Goal: Information Seeking & Learning: Check status

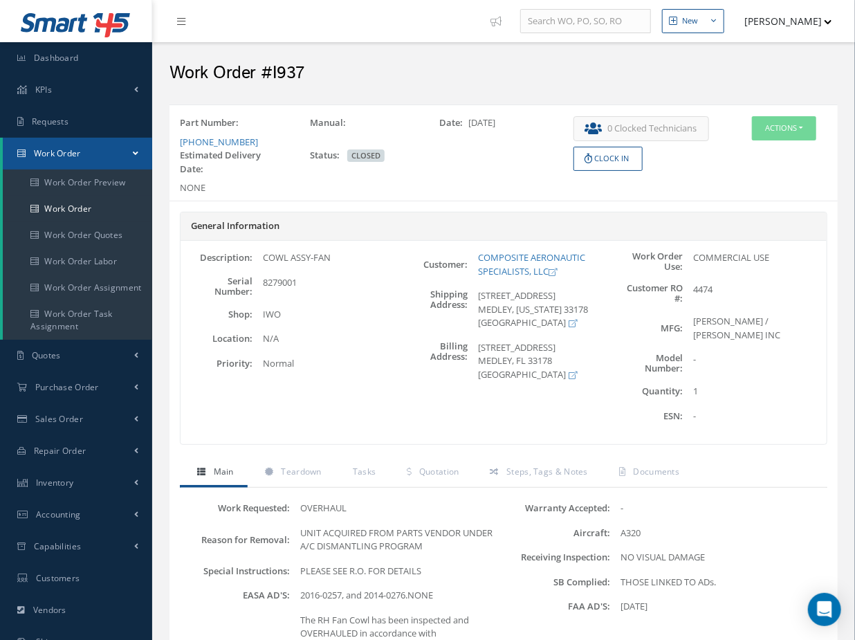
click at [741, 21] on button "[PERSON_NAME]" at bounding box center [781, 21] width 101 height 27
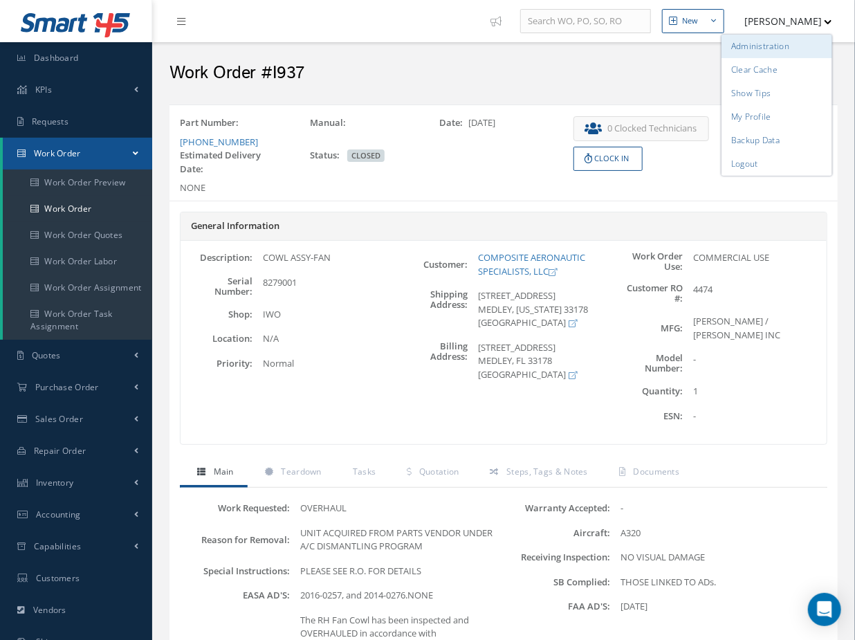
click at [742, 48] on link "Administration" at bounding box center [776, 47] width 111 height 24
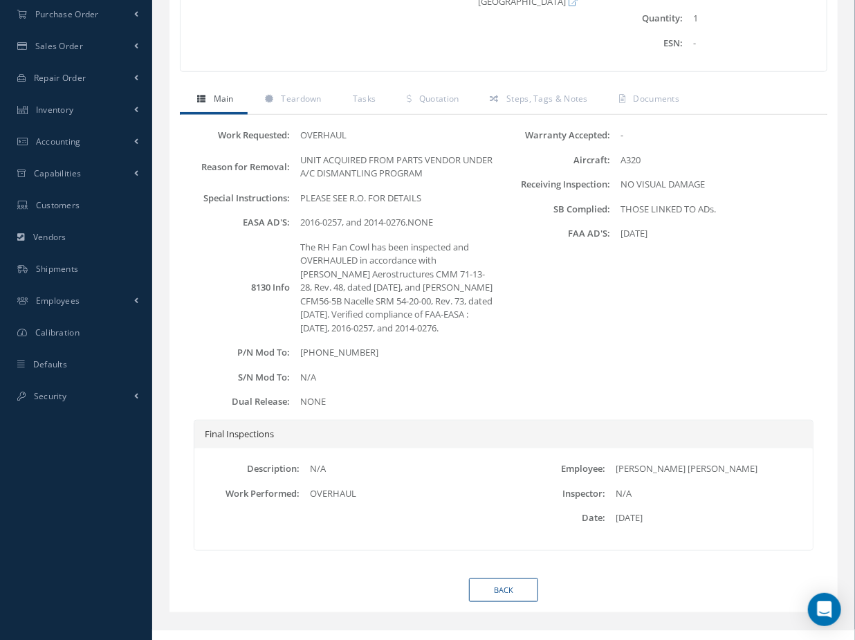
scroll to position [374, 0]
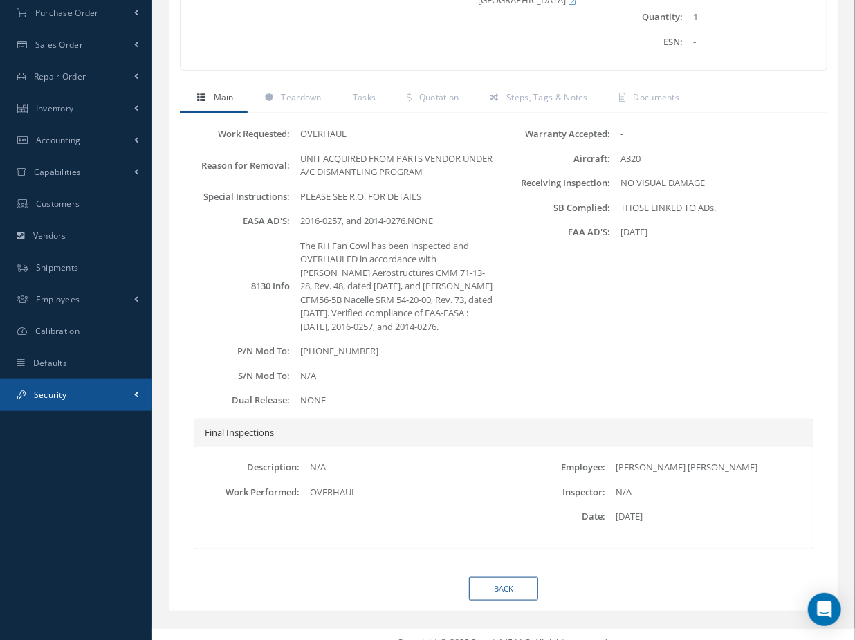
click at [65, 389] on span "Security" at bounding box center [50, 395] width 32 height 12
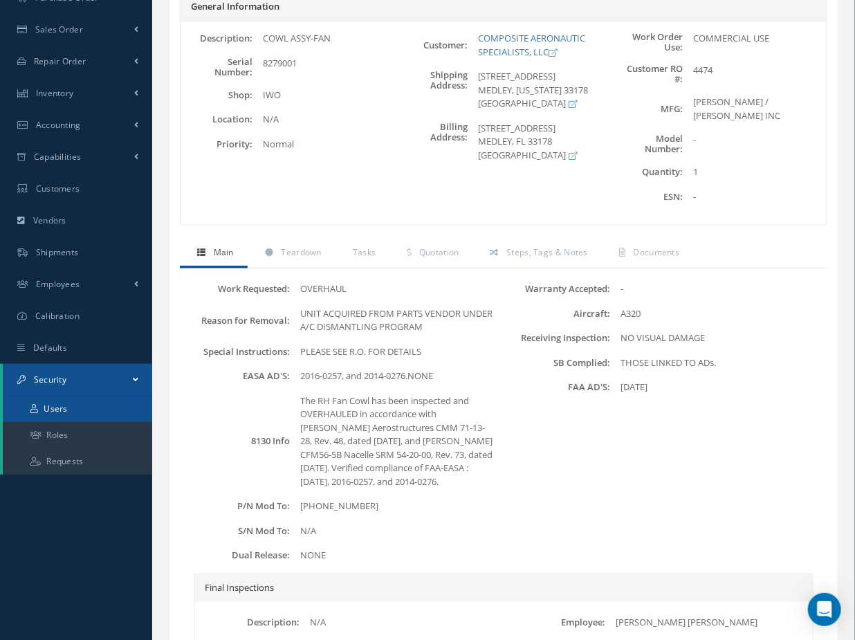
scroll to position [203, 0]
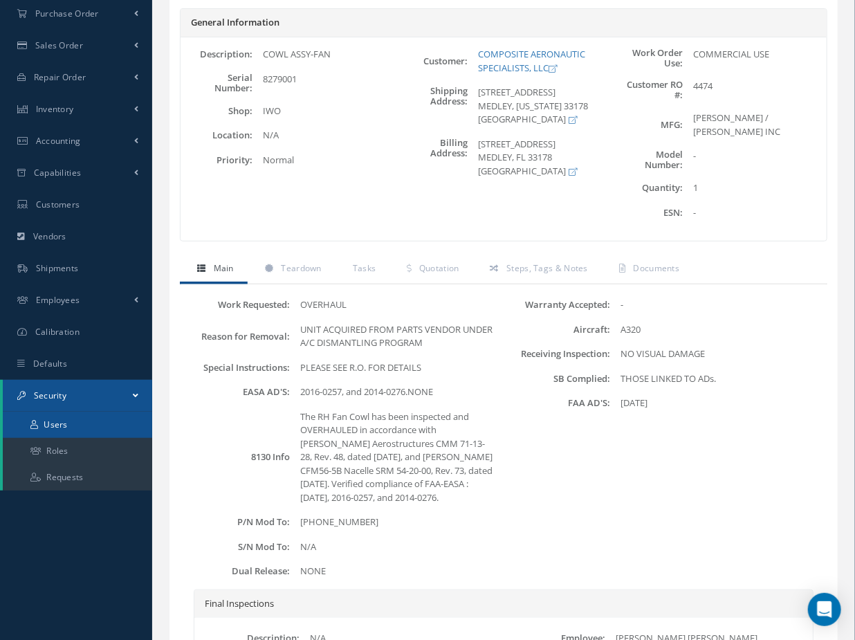
click at [73, 422] on link "Users" at bounding box center [77, 424] width 149 height 26
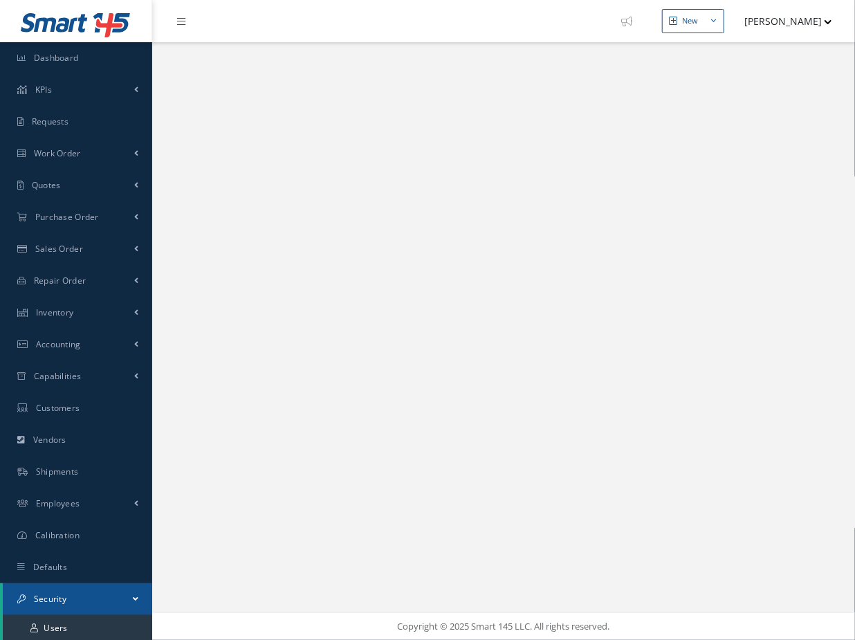
select select "25"
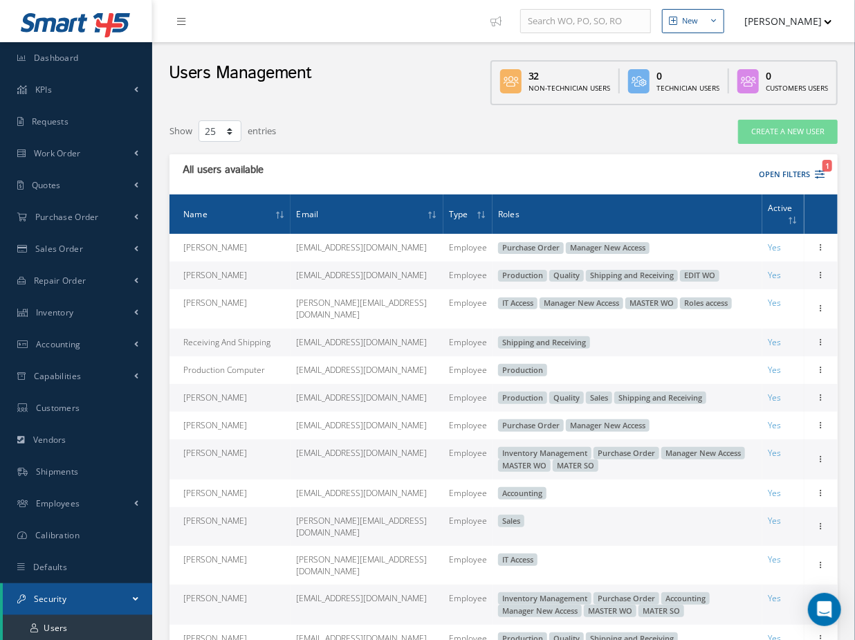
click at [192, 214] on span "Name" at bounding box center [195, 213] width 24 height 13
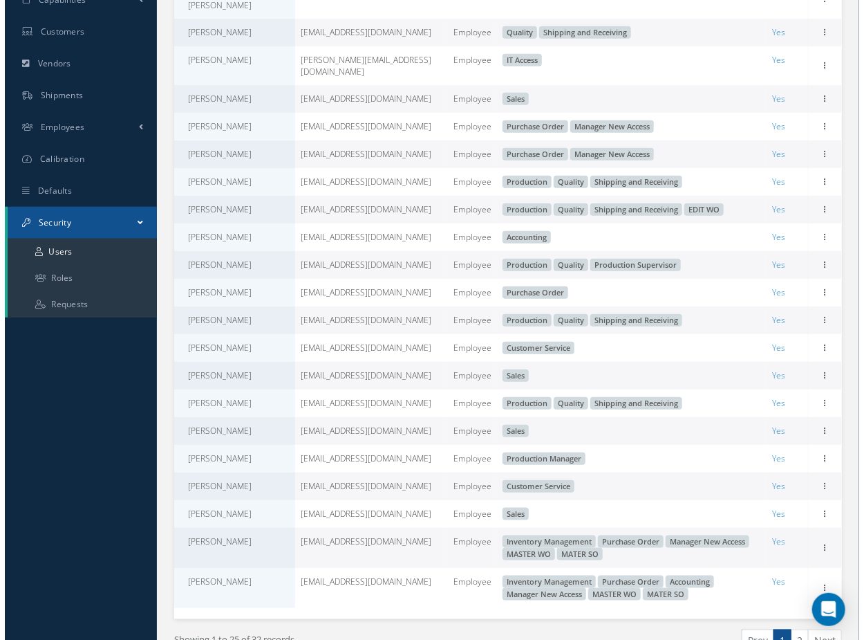
scroll to position [377, 0]
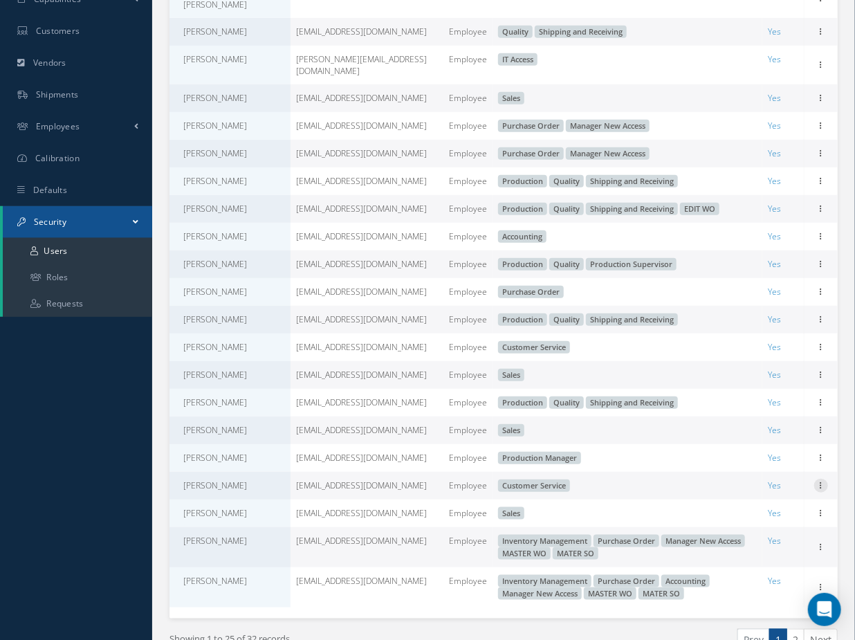
click at [817, 478] on icon at bounding box center [821, 483] width 14 height 11
click at [759, 485] on link "Edit" at bounding box center [757, 494] width 109 height 18
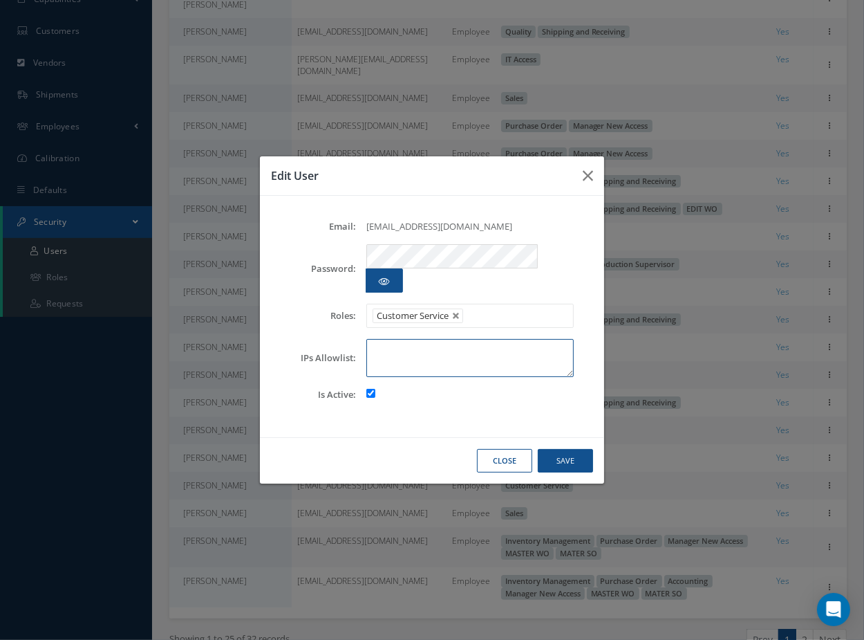
click at [394, 340] on textarea at bounding box center [469, 358] width 207 height 38
type textarea "pro"
drag, startPoint x: 402, startPoint y: 344, endPoint x: 317, endPoint y: 333, distance: 85.8
click at [317, 339] on div "IPs Allowlist: pro" at bounding box center [432, 358] width 304 height 38
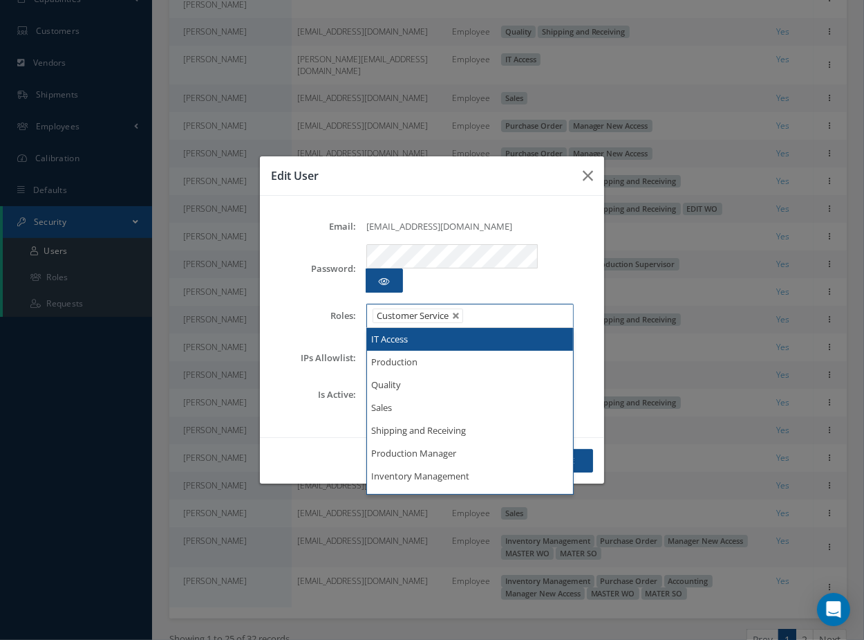
click at [490, 310] on li at bounding box center [476, 315] width 27 height 19
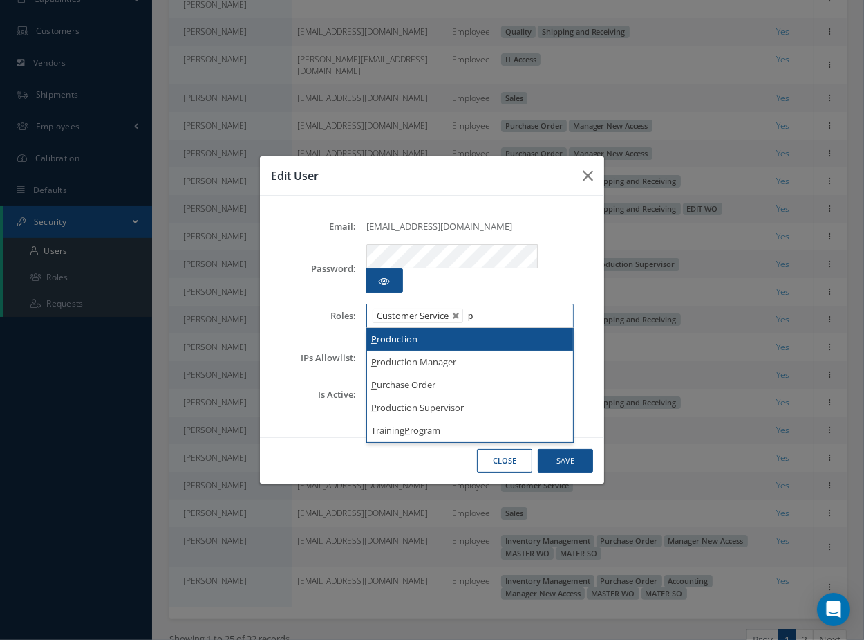
type input "p"
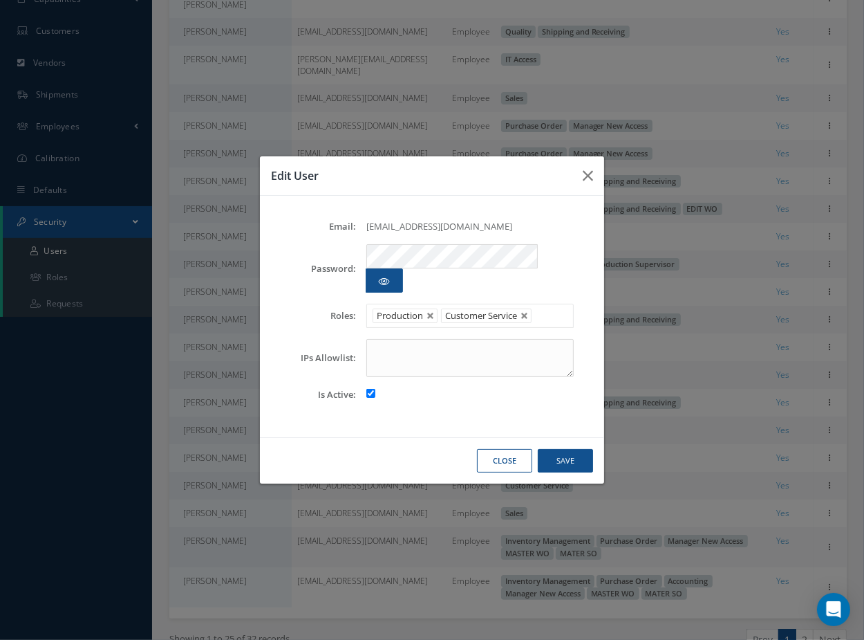
click at [427, 308] on li "Production" at bounding box center [405, 315] width 65 height 15
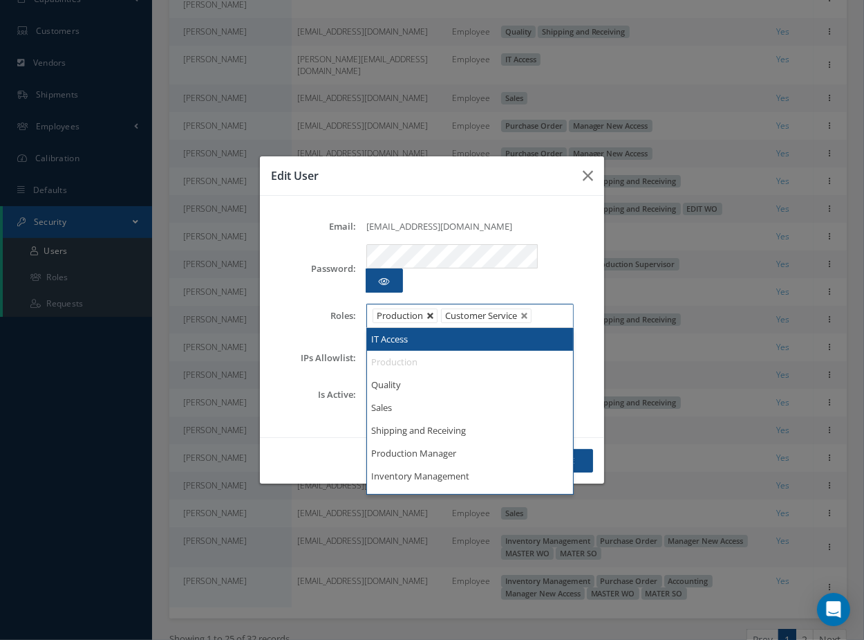
click at [427, 312] on link at bounding box center [431, 316] width 8 height 8
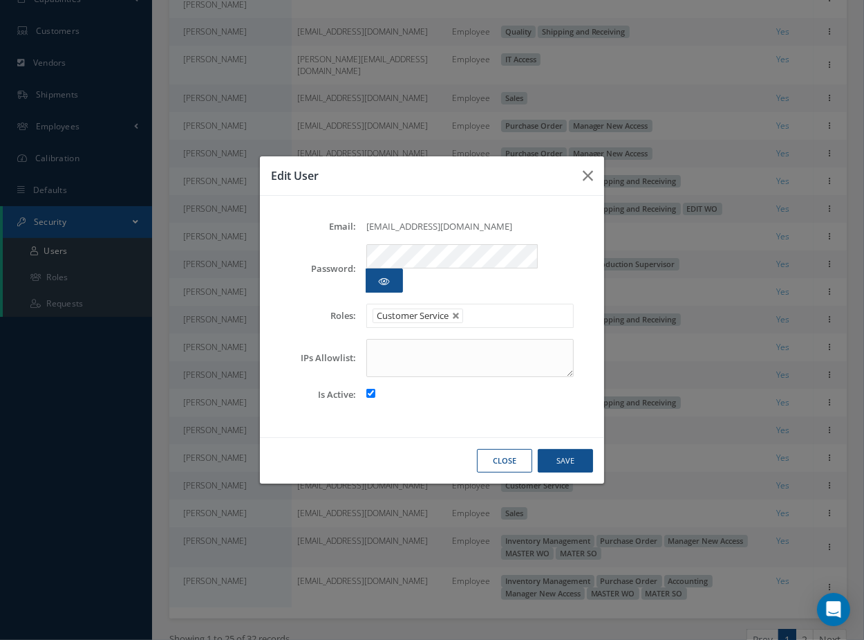
click at [478, 310] on input "text" at bounding box center [476, 315] width 17 height 17
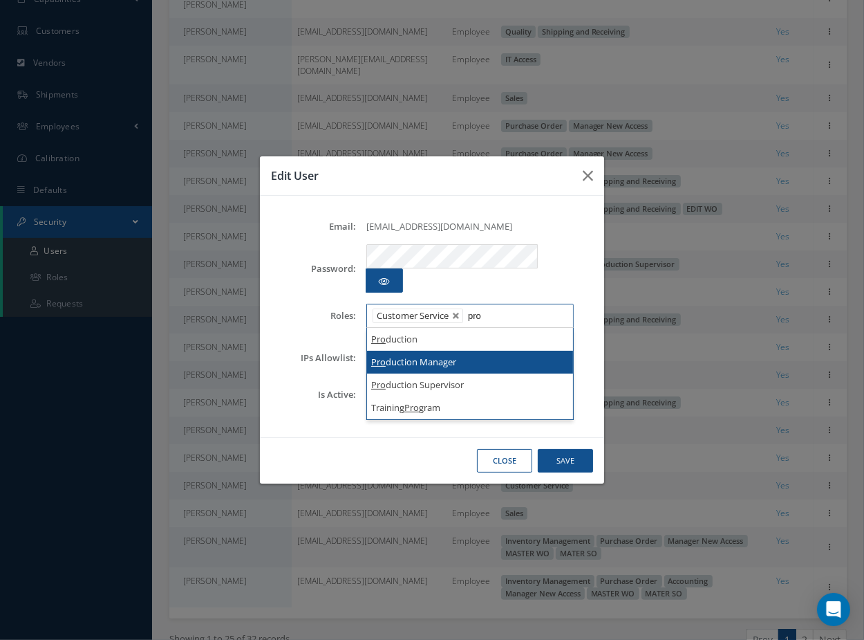
type input "pro"
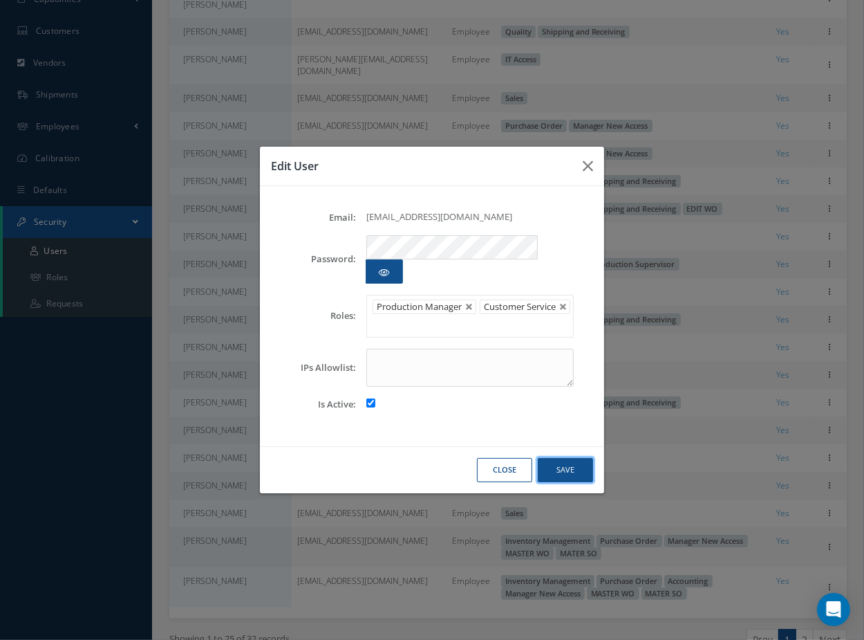
click at [577, 458] on button "Save" at bounding box center [565, 470] width 55 height 24
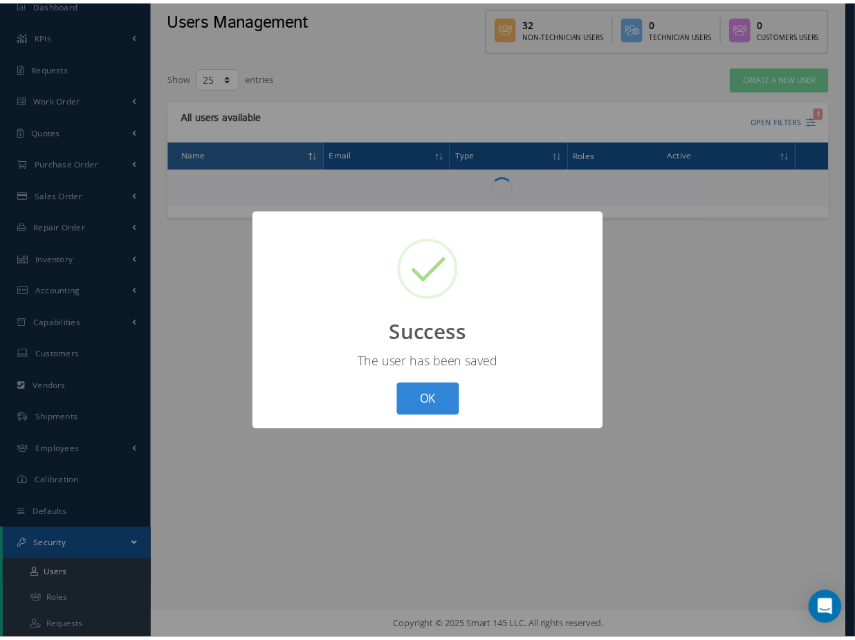
scroll to position [53, 0]
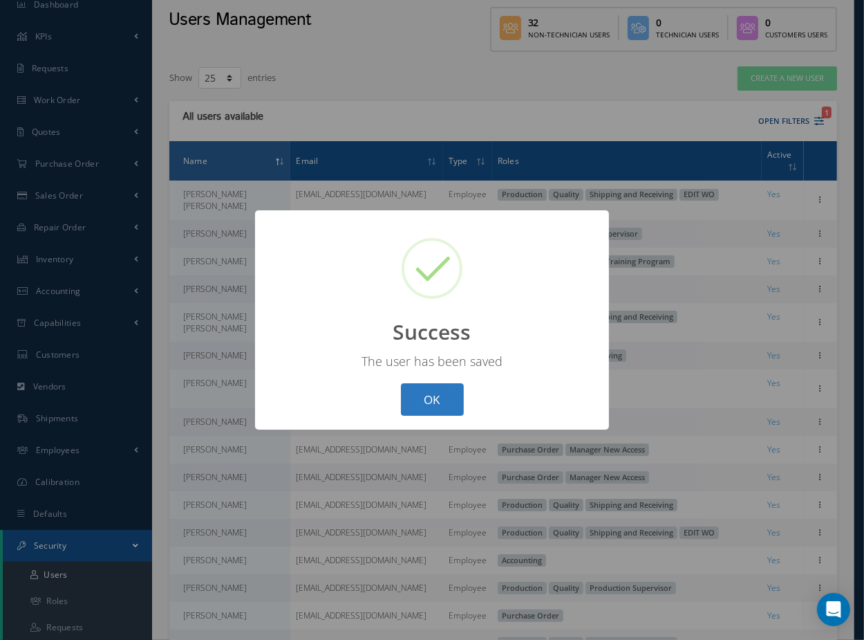
click at [418, 393] on button "OK" at bounding box center [432, 399] width 63 height 32
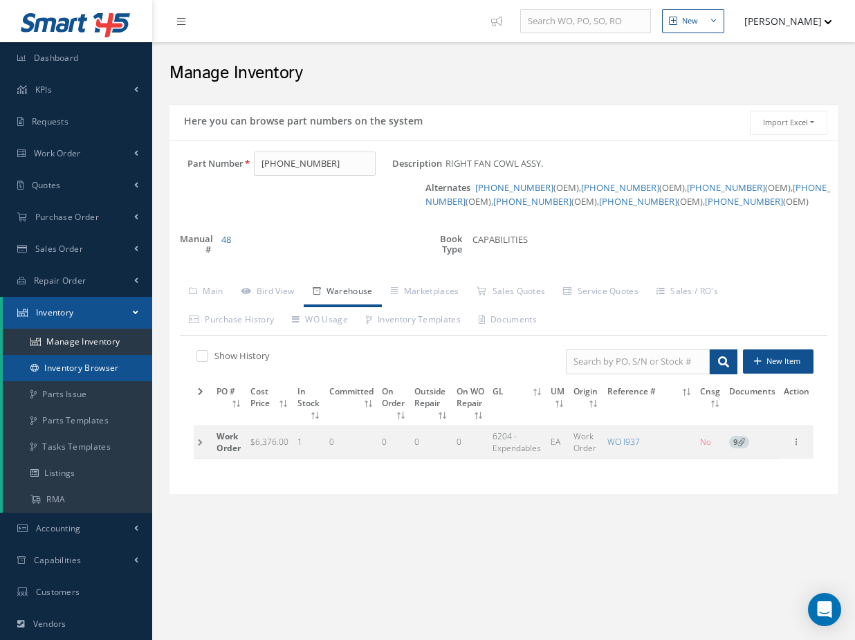
scroll to position [125, 0]
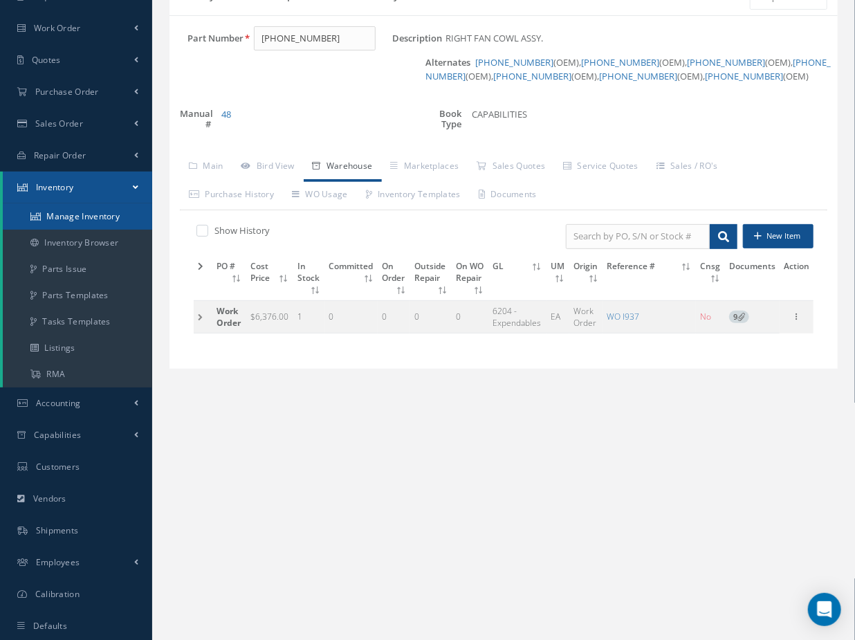
click at [86, 215] on link "Manage Inventory" at bounding box center [77, 216] width 149 height 26
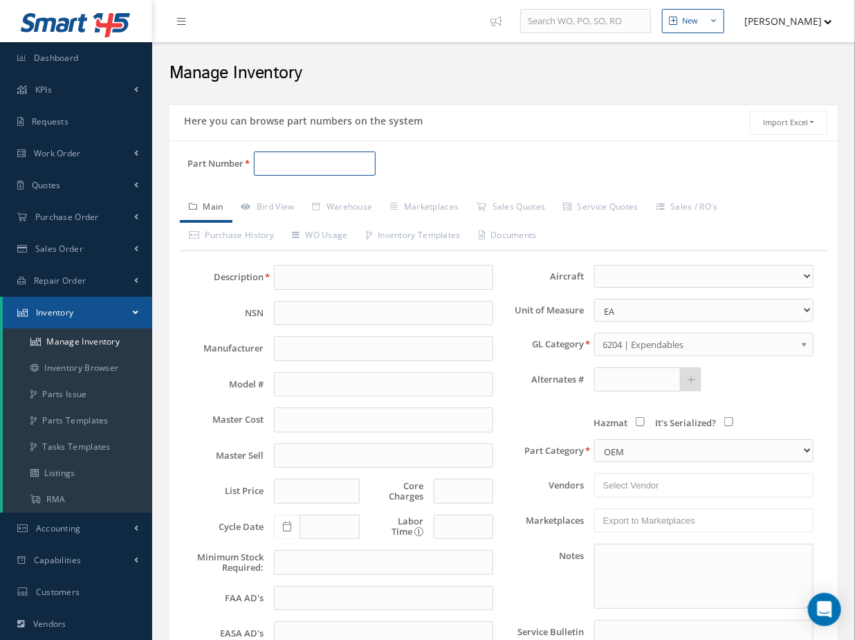
click at [288, 173] on input "Part Number" at bounding box center [315, 163] width 122 height 25
paste input "642-3002-515"
type input "642-3002-515"
type input "RIGHT FAN COWL ASSY."
type input "0.00"
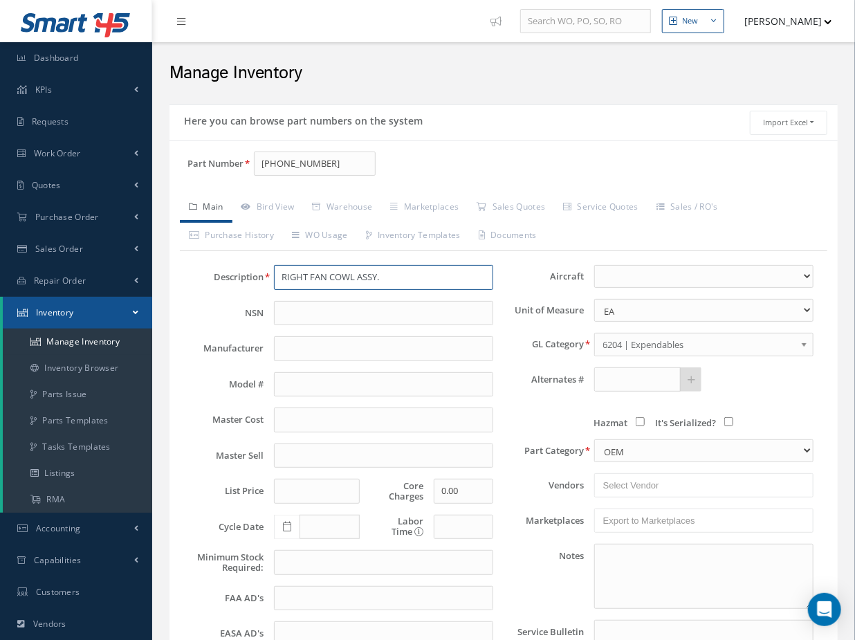
type textarea "DIMS; 97/87/66" WT: 876 Lbs."
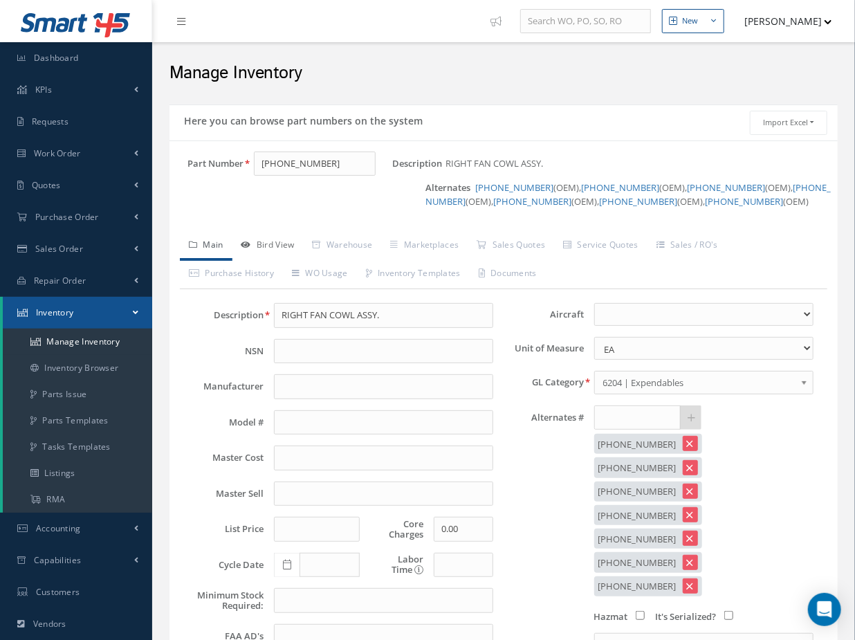
click at [290, 242] on link "Bird View" at bounding box center [267, 246] width 71 height 29
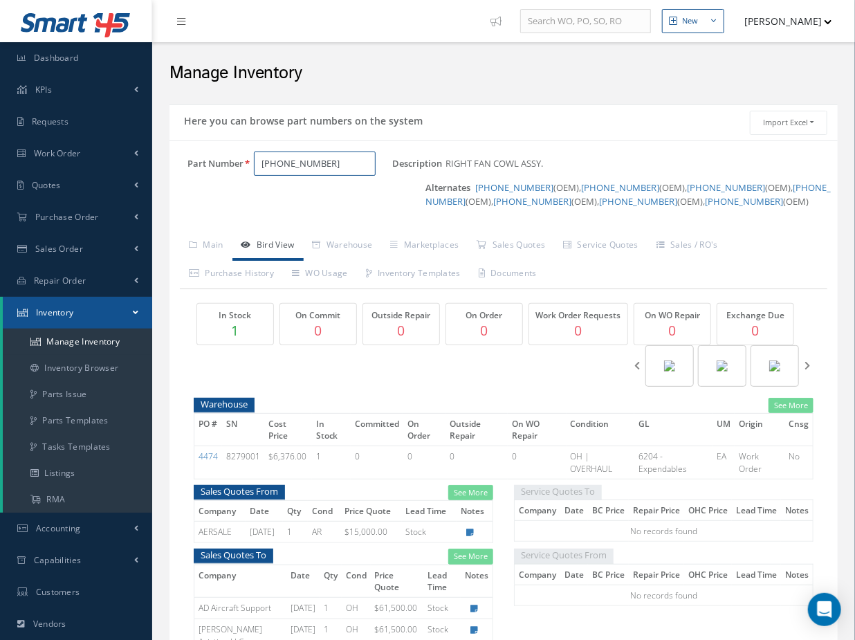
click at [326, 165] on input "642-3002-515" at bounding box center [315, 163] width 122 height 25
drag, startPoint x: 308, startPoint y: 165, endPoint x: 376, endPoint y: 179, distance: 69.3
click at [376, 179] on div "Part Number 642-3002-515" at bounding box center [280, 188] width 223 height 74
click at [339, 201] on span "642-3002-523" at bounding box center [321, 199] width 124 height 15
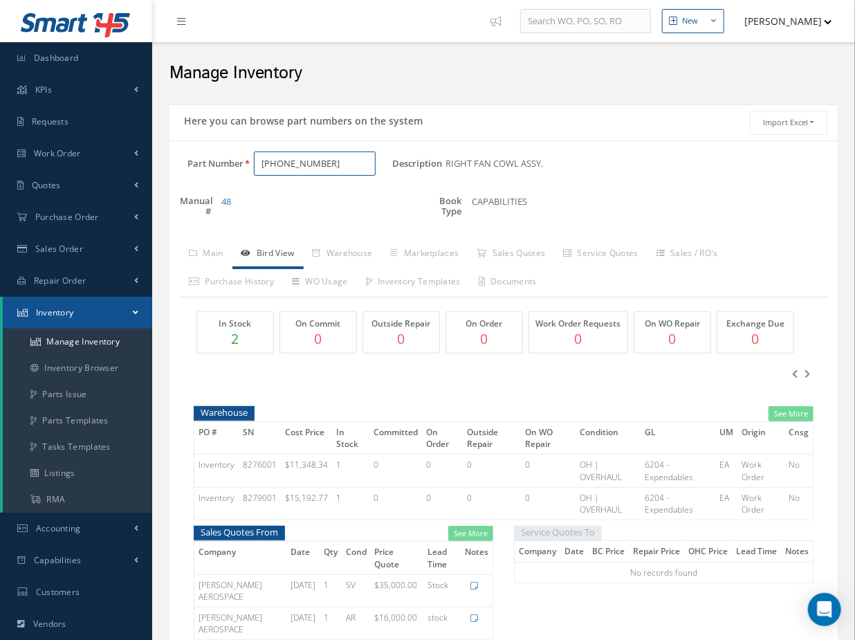
drag, startPoint x: 326, startPoint y: 157, endPoint x: 162, endPoint y: 142, distance: 164.5
click at [162, 142] on div "Here you can browse part numbers on the system Import Excel to undefined Column…" at bounding box center [503, 602] width 689 height 997
paste input "642-3802-515"
click at [417, 198] on span "REVERSER,THRUST" at bounding box center [486, 199] width 207 height 15
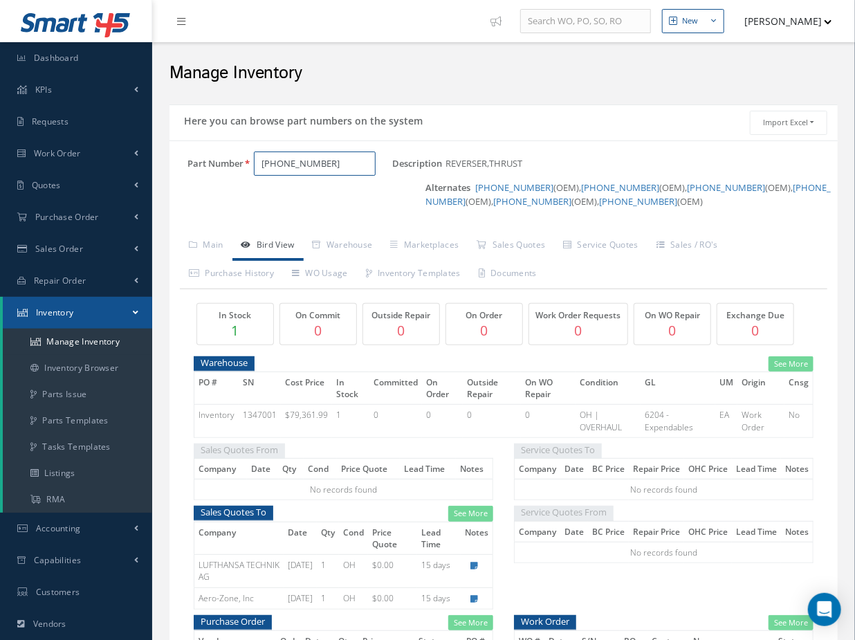
drag, startPoint x: 280, startPoint y: 167, endPoint x: 310, endPoint y: 171, distance: 30.8
click at [281, 166] on input "642-3802-515" at bounding box center [315, 163] width 122 height 25
drag, startPoint x: 247, startPoint y: 154, endPoint x: 141, endPoint y: 145, distance: 106.2
click at [142, 145] on div "Smart 145 Dashboard KPIs Work Order Accounting Requests Work Order" at bounding box center [427, 451] width 855 height 902
paste input "315A2521-19"
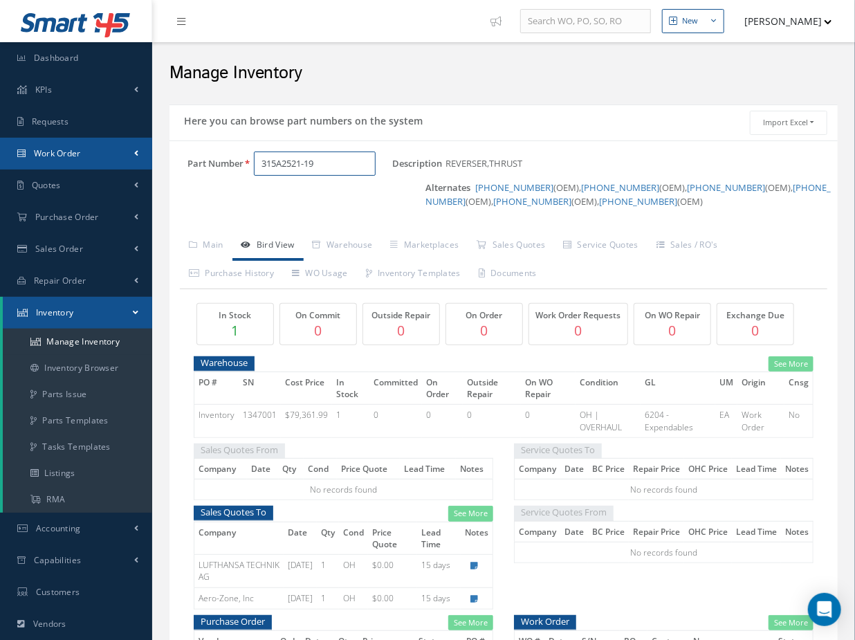
type input "315A2521-19"
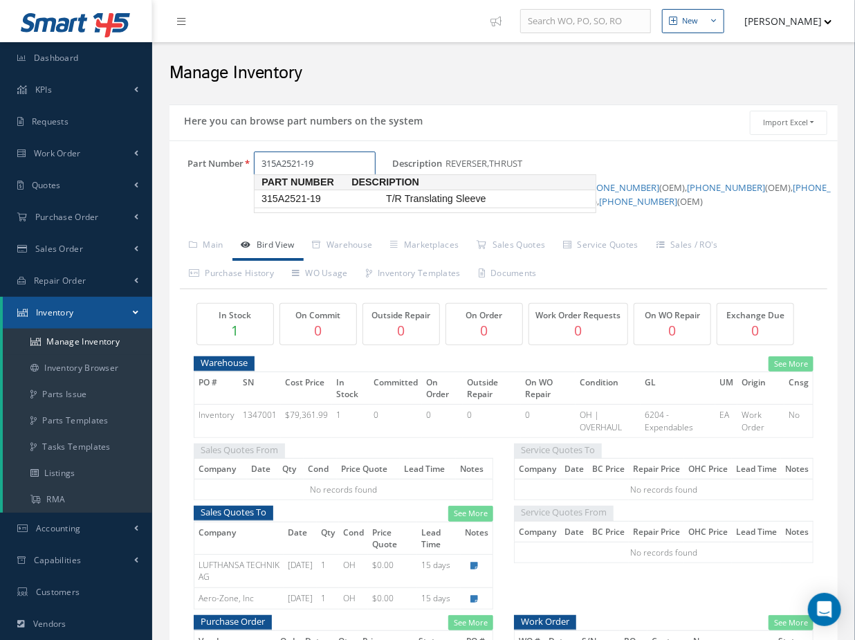
click at [438, 199] on span "T/R Translating Sleeve" at bounding box center [486, 199] width 207 height 15
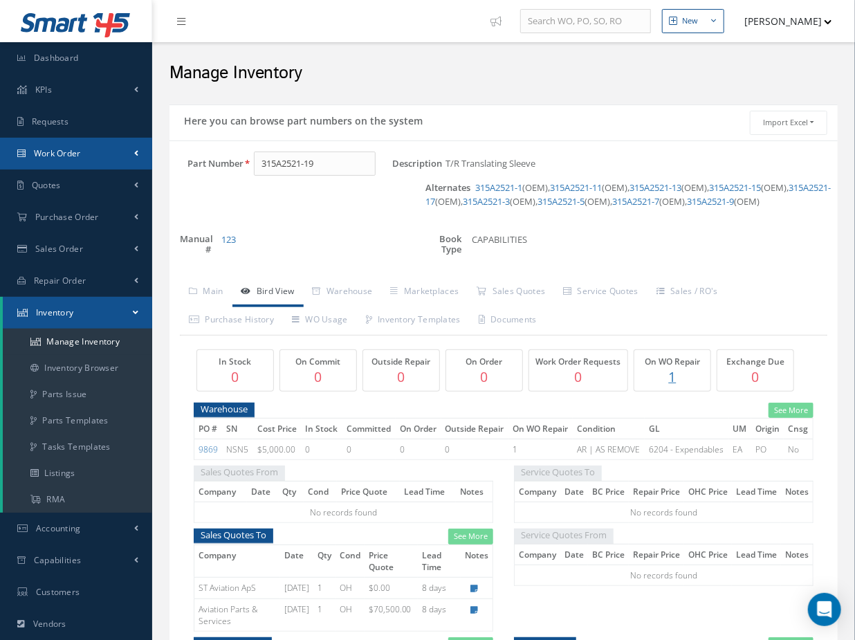
click at [63, 156] on span "Work Order" at bounding box center [57, 153] width 47 height 12
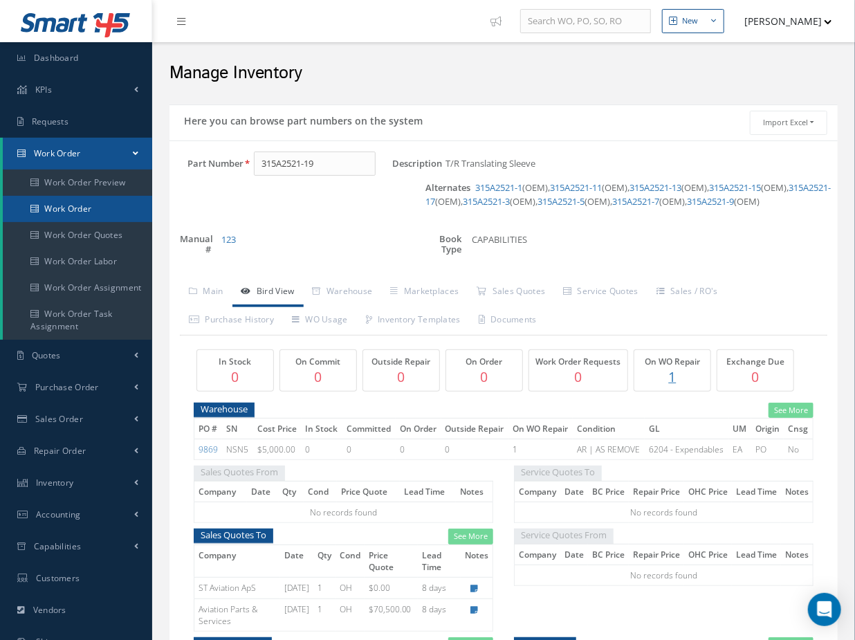
click at [79, 218] on link "Work Order" at bounding box center [77, 209] width 149 height 26
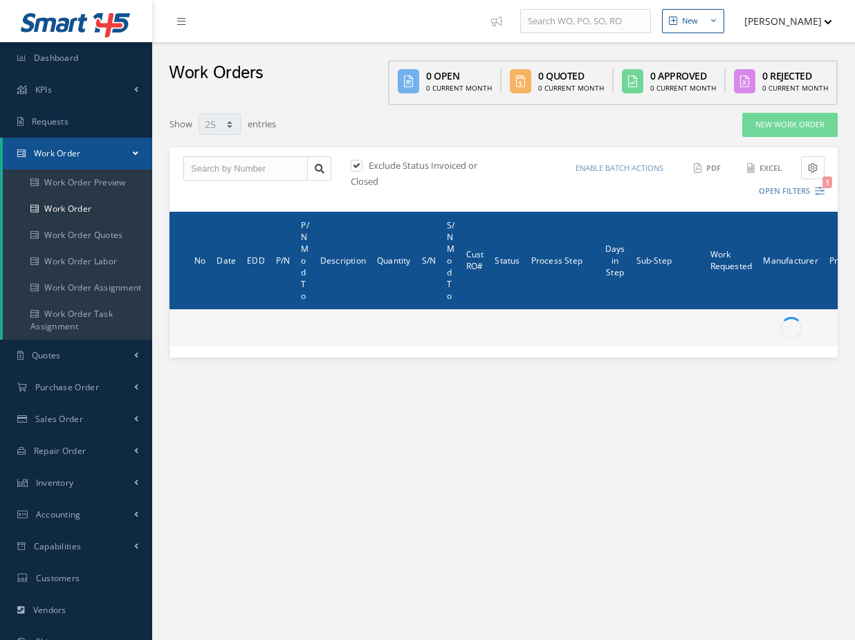
select select "25"
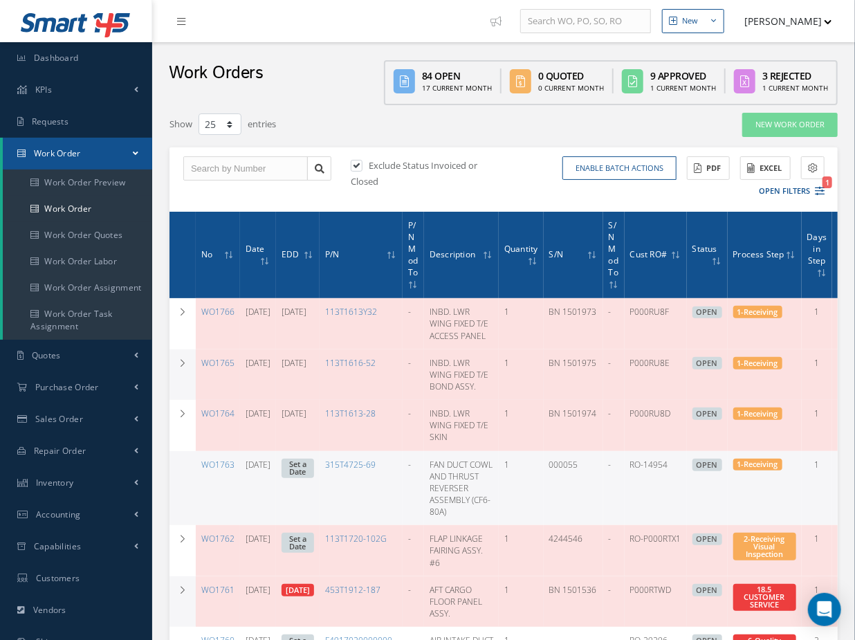
click at [362, 162] on label at bounding box center [363, 165] width 3 height 12
click at [360, 162] on input "checkbox" at bounding box center [355, 166] width 9 height 9
checkbox input "false"
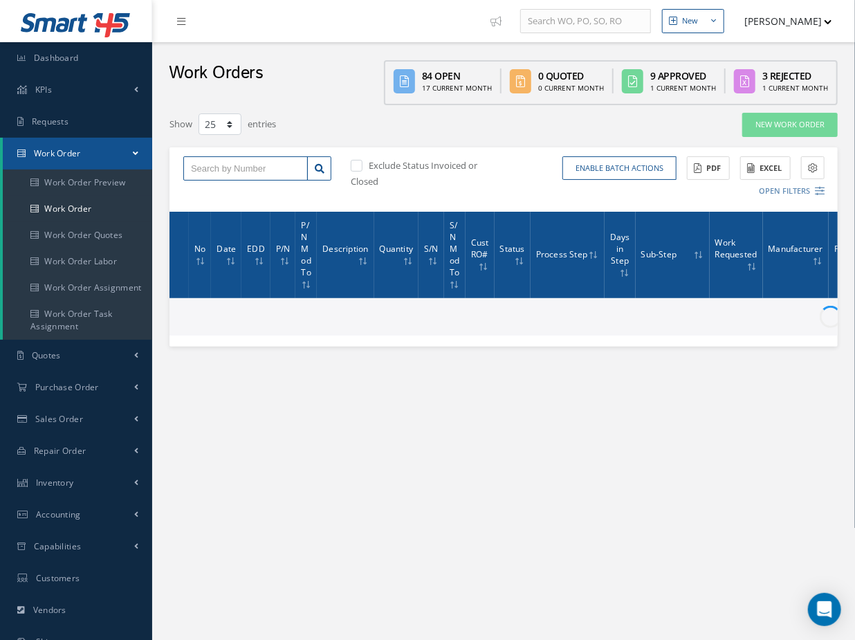
click at [243, 162] on input "text" at bounding box center [245, 168] width 124 height 25
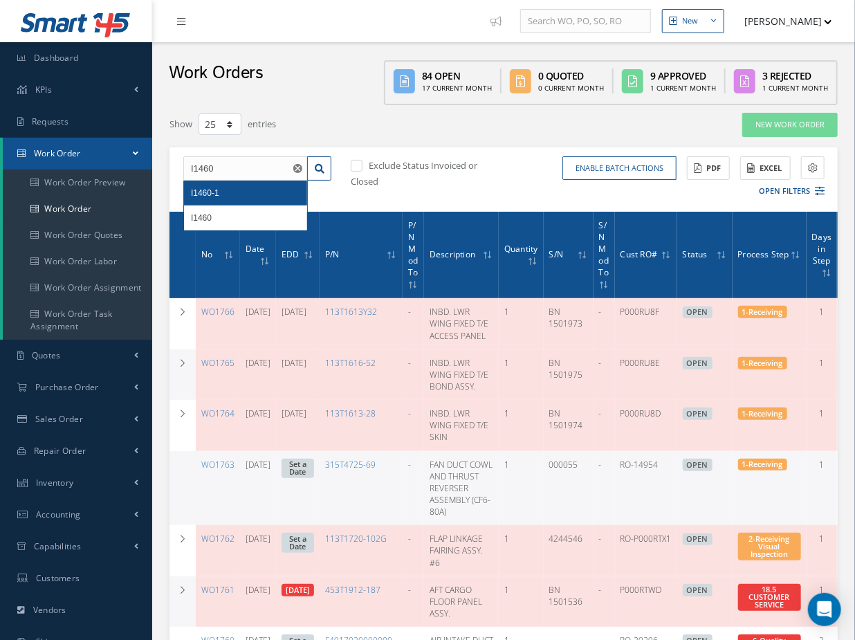
click at [230, 191] on div "I1460-1" at bounding box center [245, 193] width 109 height 14
type input "I1460-1"
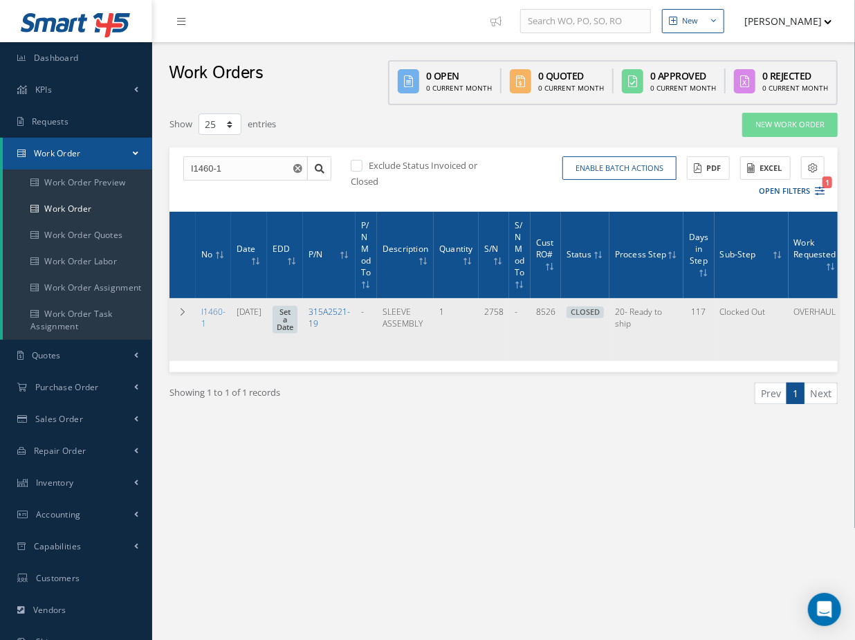
click at [347, 312] on link "315A2521-19" at bounding box center [328, 318] width 41 height 24
drag, startPoint x: 367, startPoint y: 324, endPoint x: 329, endPoint y: 304, distance: 43.3
click at [329, 304] on td "315A2521-19" at bounding box center [329, 329] width 53 height 63
drag, startPoint x: 528, startPoint y: 323, endPoint x: 414, endPoint y: 355, distance: 118.4
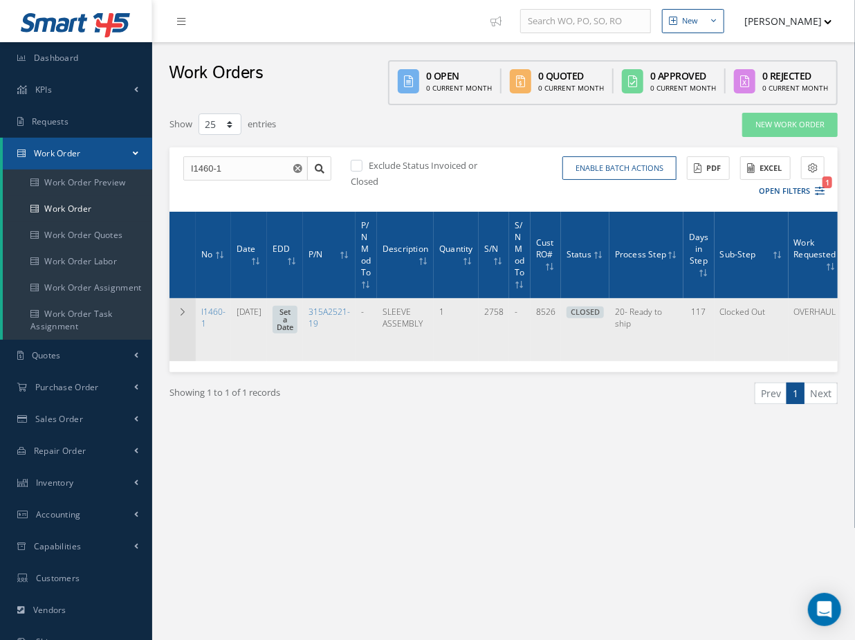
click at [174, 312] on td at bounding box center [182, 329] width 26 height 63
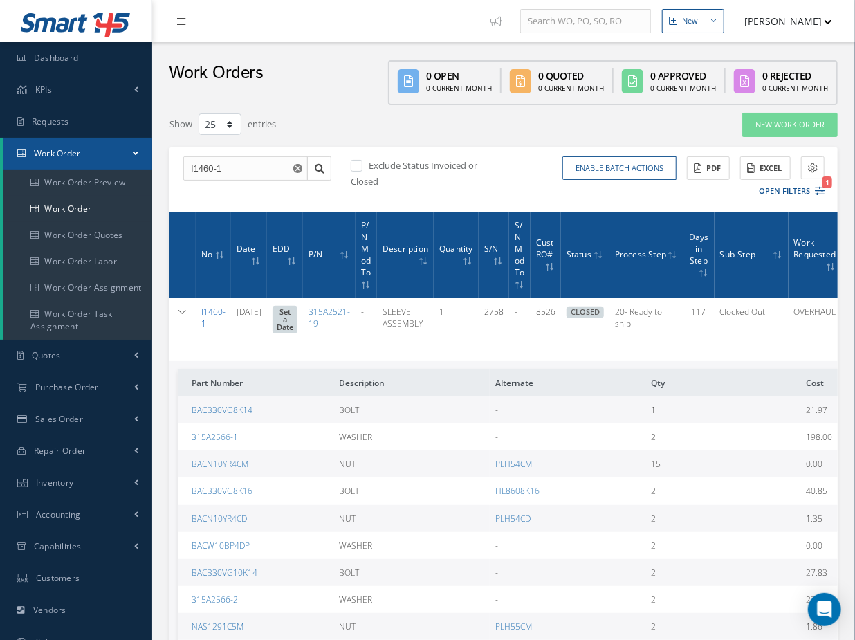
click at [216, 306] on link "I1460-1" at bounding box center [213, 318] width 24 height 24
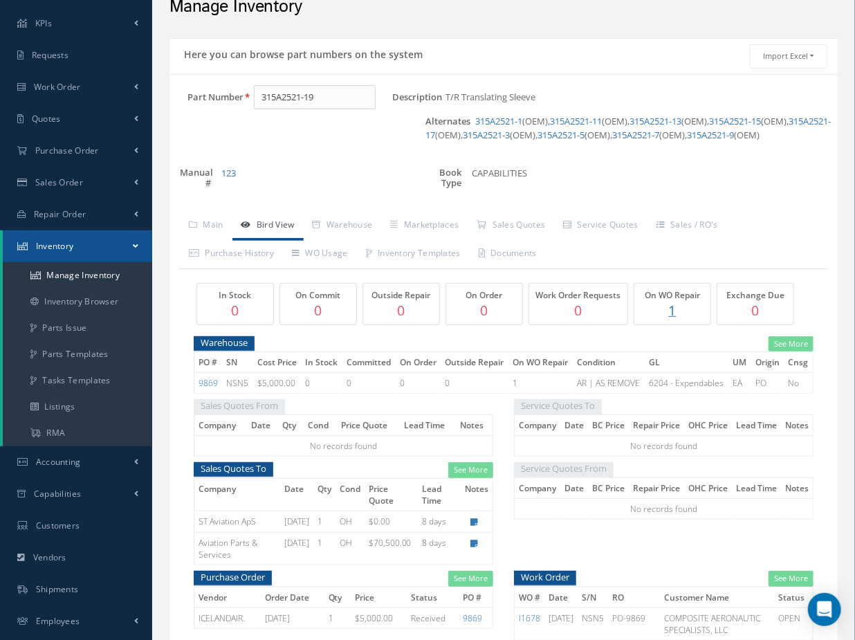
scroll to position [53, 0]
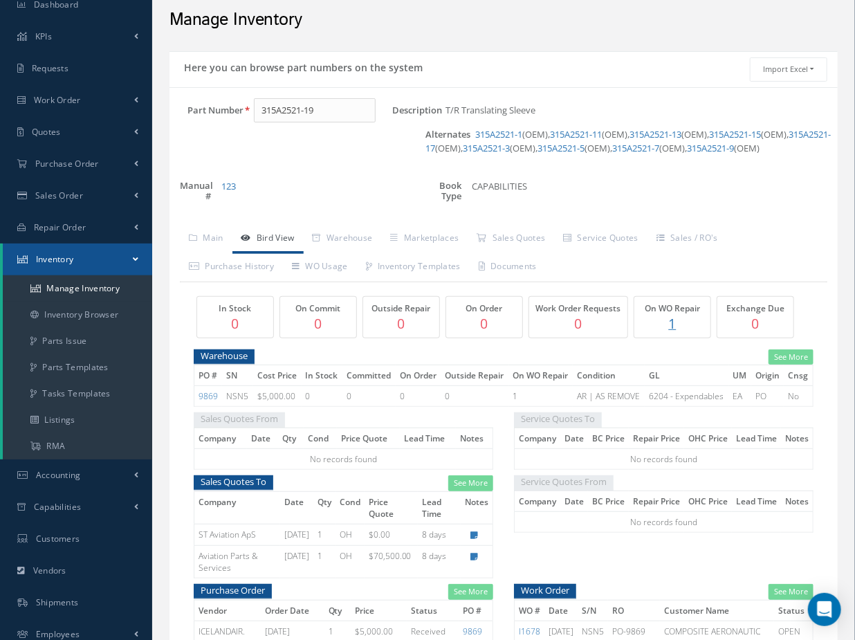
click at [671, 323] on p "1" at bounding box center [672, 323] width 69 height 20
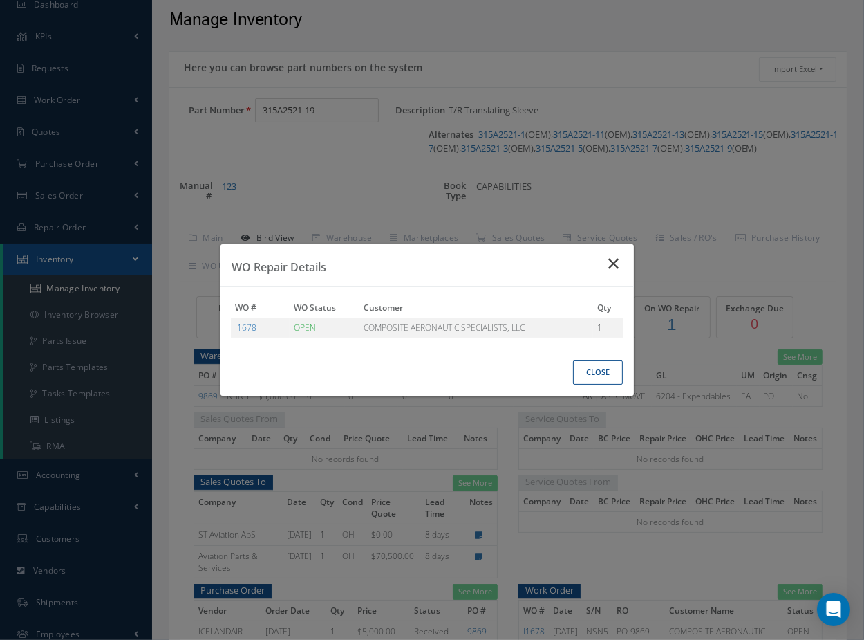
click at [612, 254] on button "Close" at bounding box center [615, 263] width 37 height 39
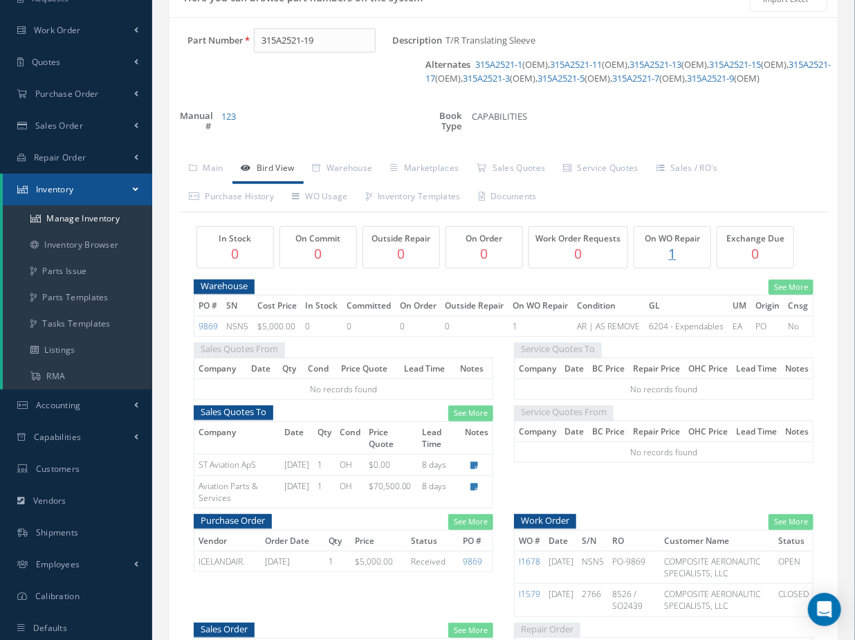
scroll to position [125, 0]
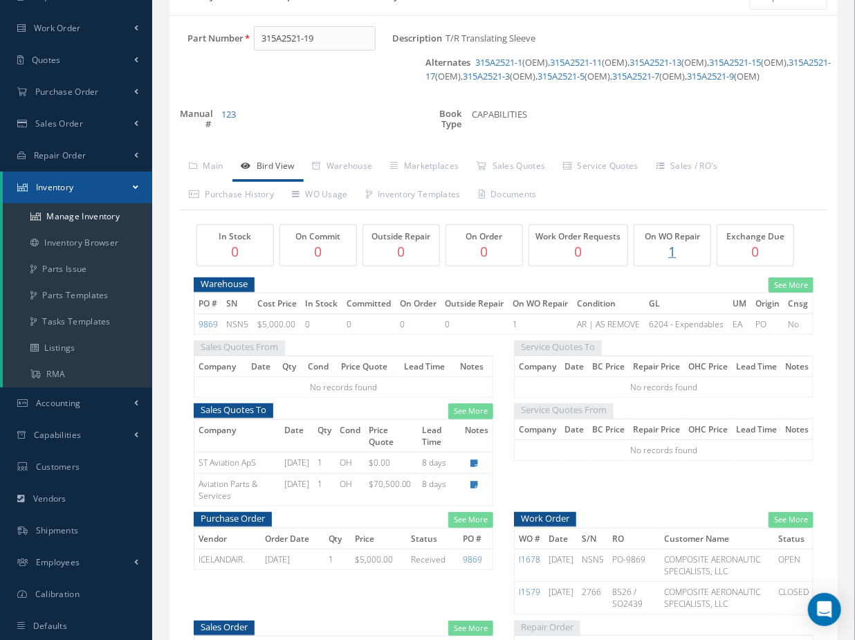
drag, startPoint x: 245, startPoint y: 325, endPoint x: 219, endPoint y: 319, distance: 26.9
click at [219, 319] on tr "9869 NSN5 $5,000.00 0 0 0 0 1 AR | AS REMOVE 6204 - Expendables EA PO No" at bounding box center [503, 324] width 619 height 21
click at [672, 248] on p "1" at bounding box center [672, 251] width 69 height 20
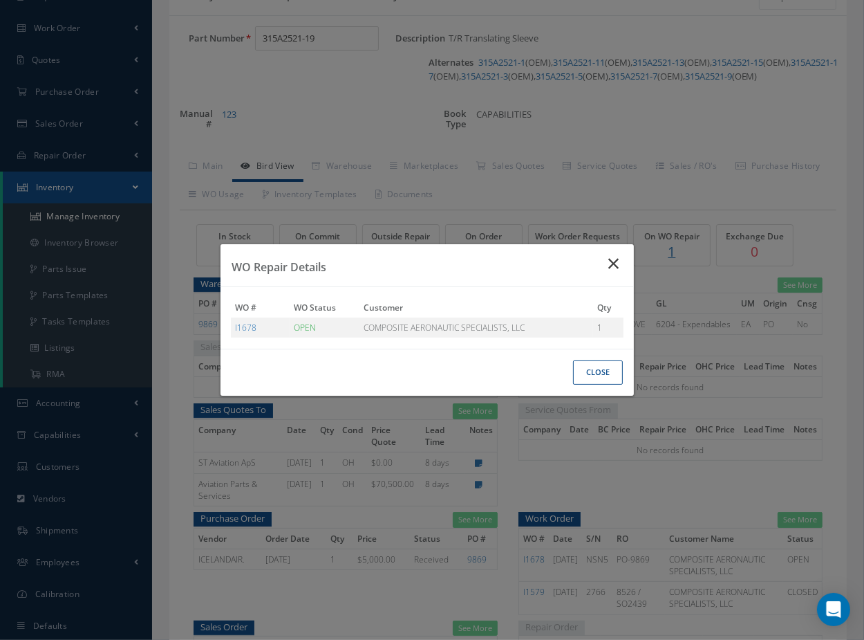
click at [622, 268] on icon "Close" at bounding box center [615, 263] width 15 height 17
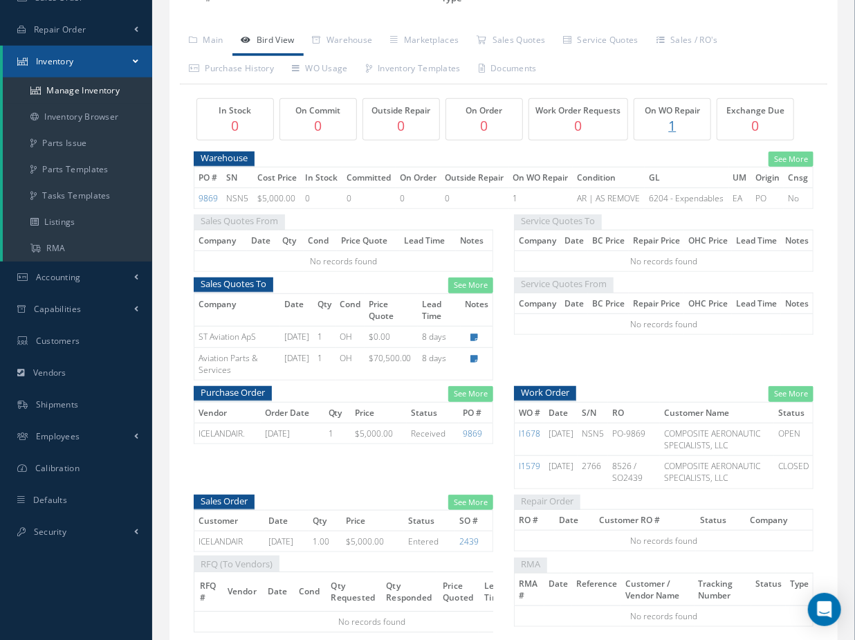
scroll to position [368, 0]
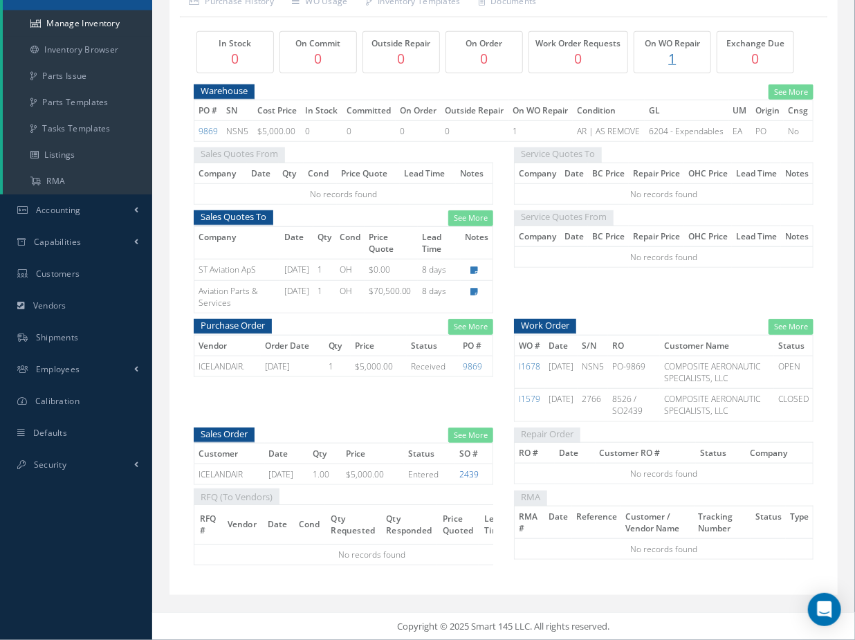
click at [476, 468] on link "2439" at bounding box center [468, 474] width 19 height 12
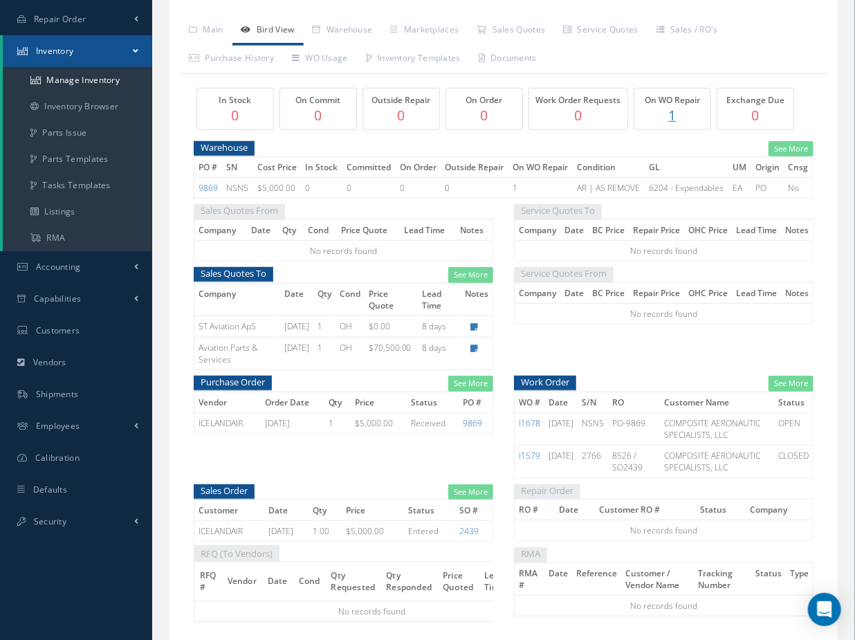
scroll to position [242, 0]
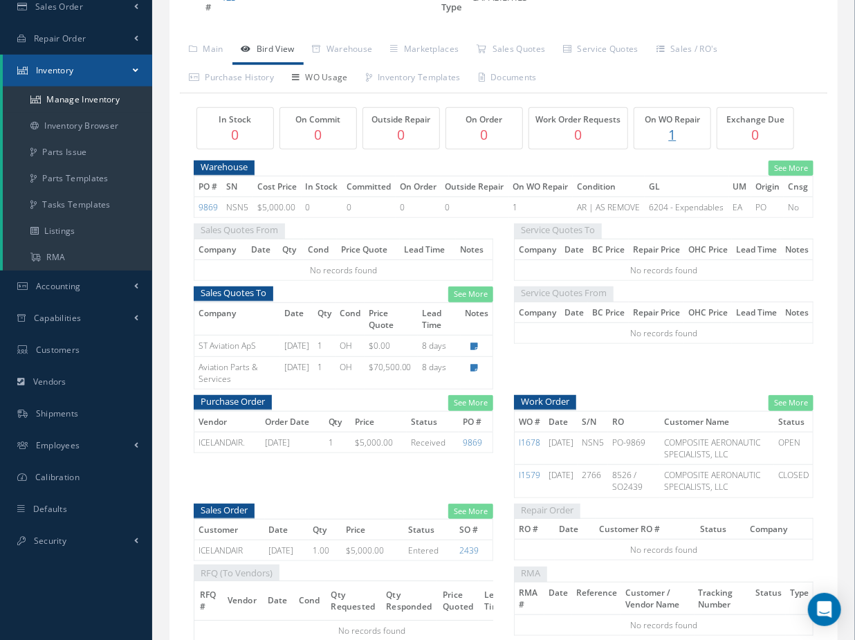
click at [318, 75] on link "WO Usage" at bounding box center [320, 78] width 74 height 29
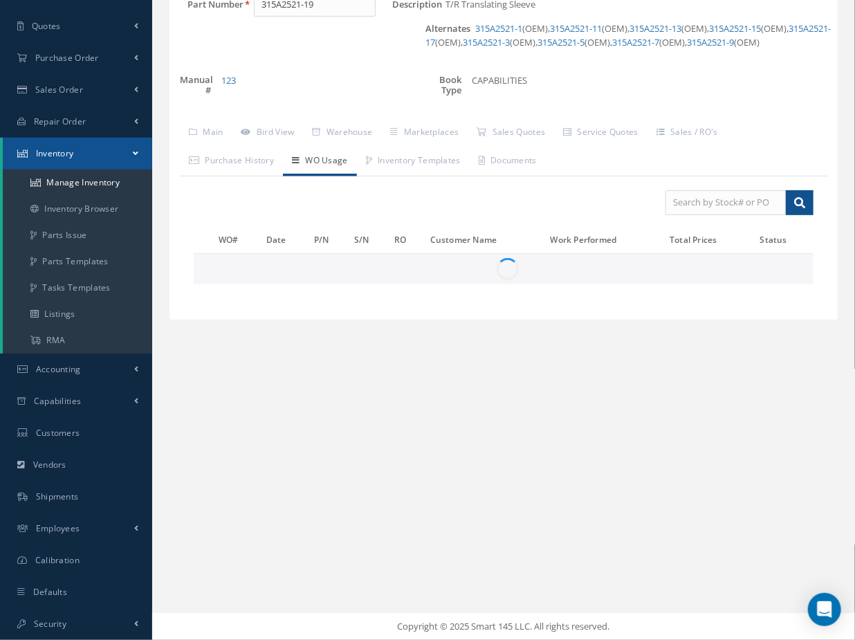
scroll to position [0, 0]
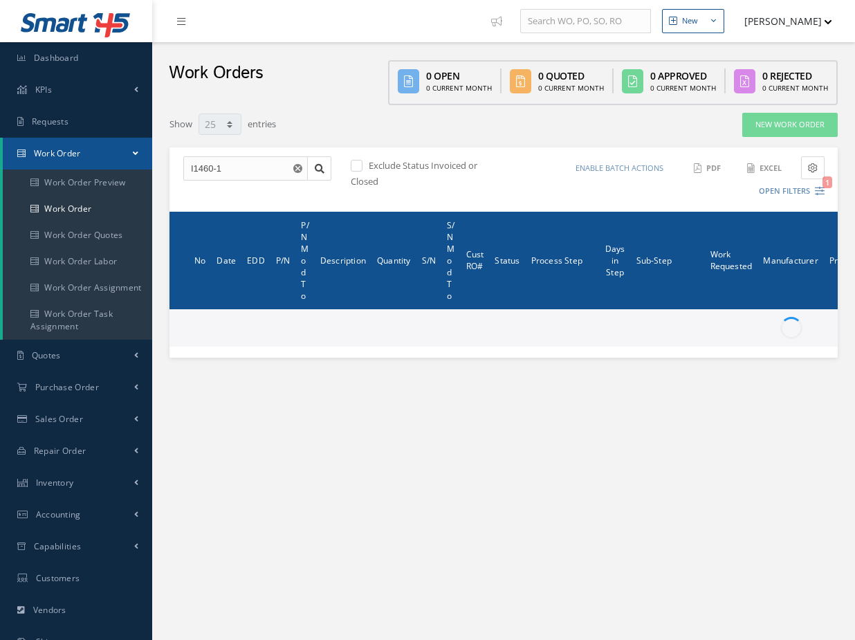
select select "25"
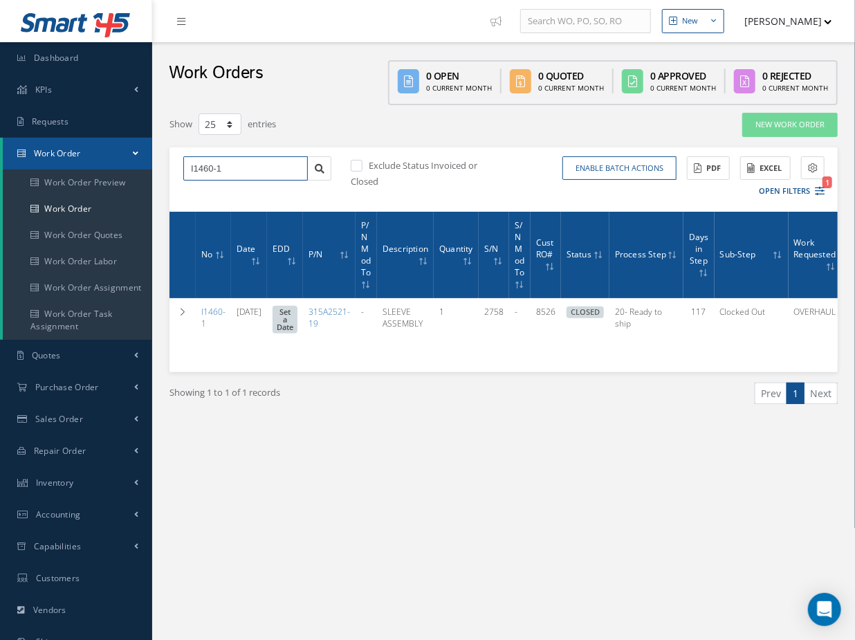
click at [222, 156] on input "I1460-1" at bounding box center [245, 168] width 124 height 25
click at [228, 166] on input "I1460-1" at bounding box center [245, 168] width 124 height 25
type input "I1460"
click at [212, 215] on div "I1460" at bounding box center [245, 218] width 109 height 14
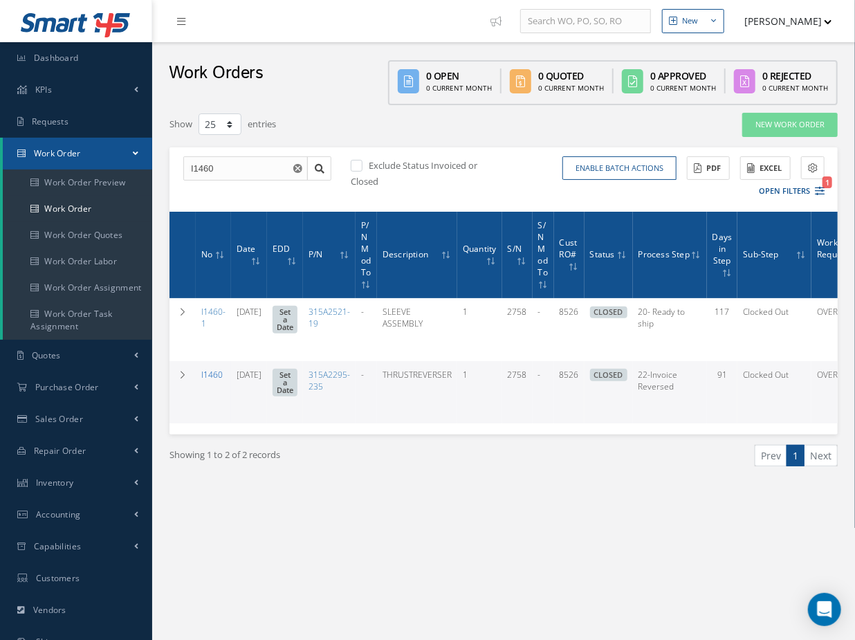
click at [210, 371] on link "I1460" at bounding box center [211, 375] width 21 height 12
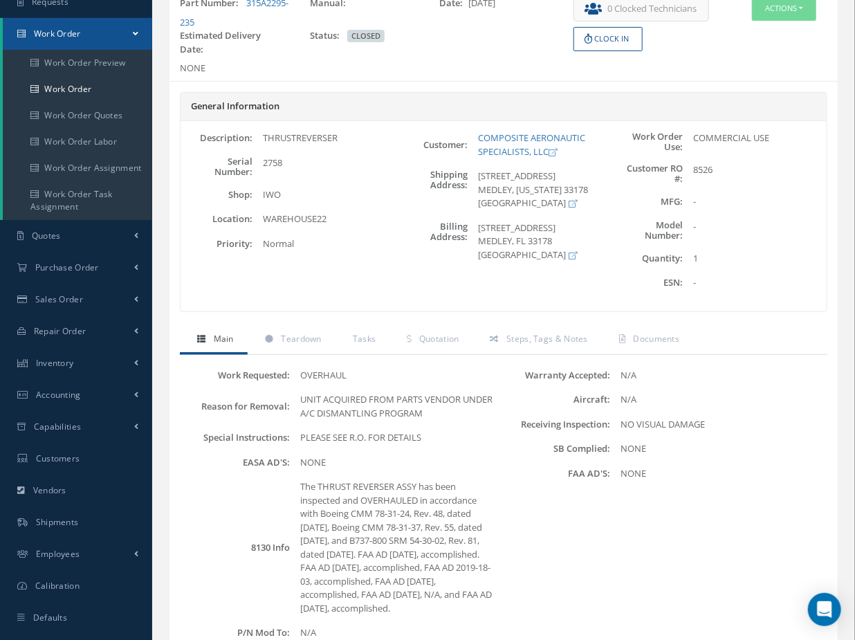
scroll to position [125, 0]
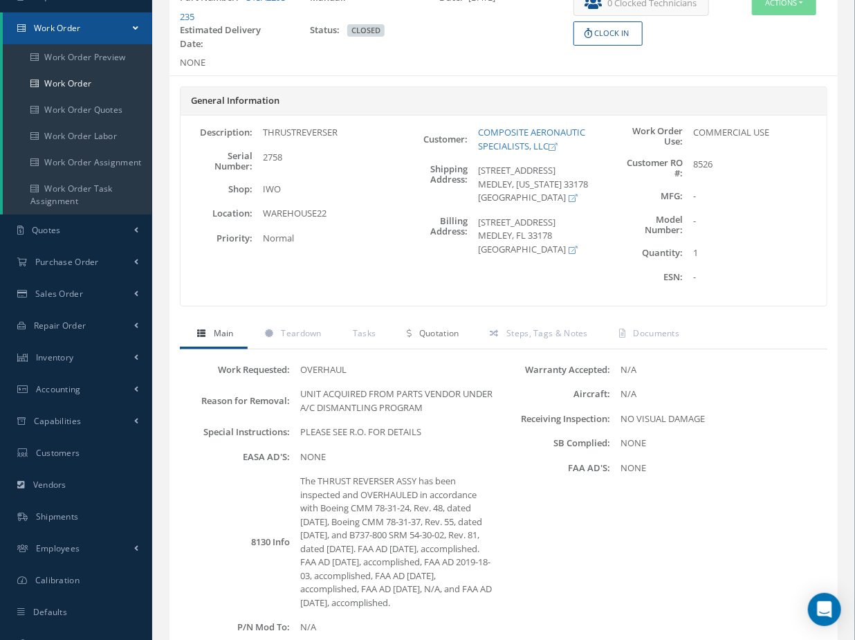
click at [435, 336] on span "Quotation" at bounding box center [439, 333] width 40 height 12
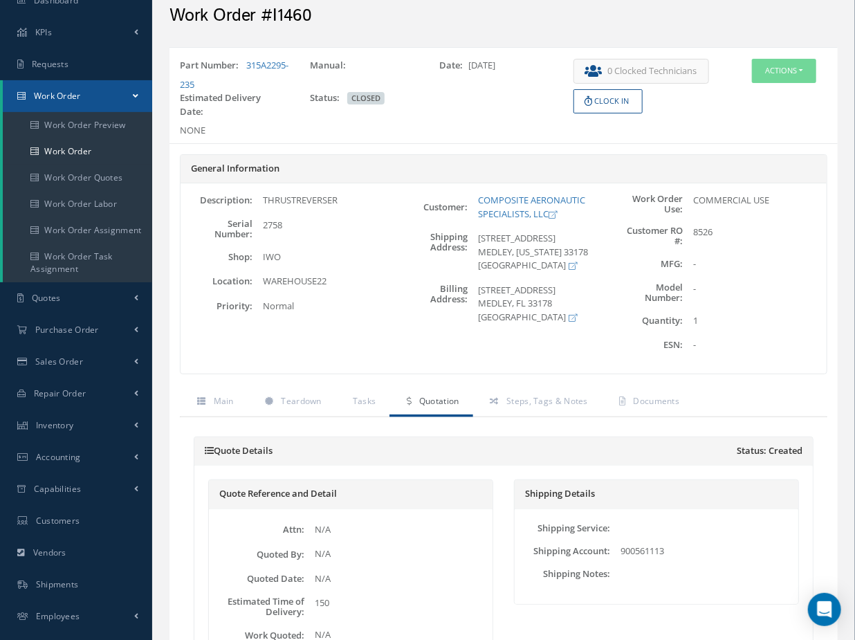
scroll to position [0, 0]
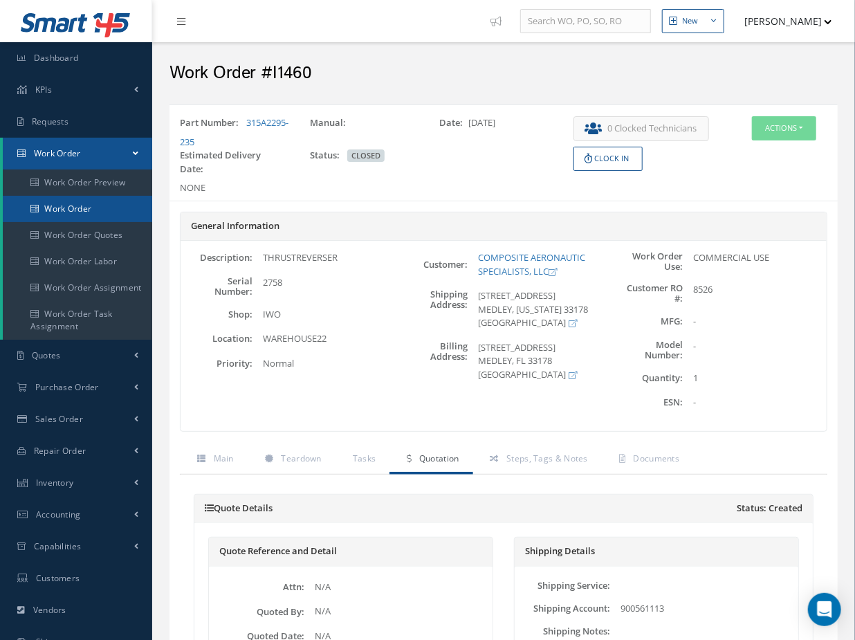
click at [70, 201] on link "Work Order" at bounding box center [77, 209] width 149 height 26
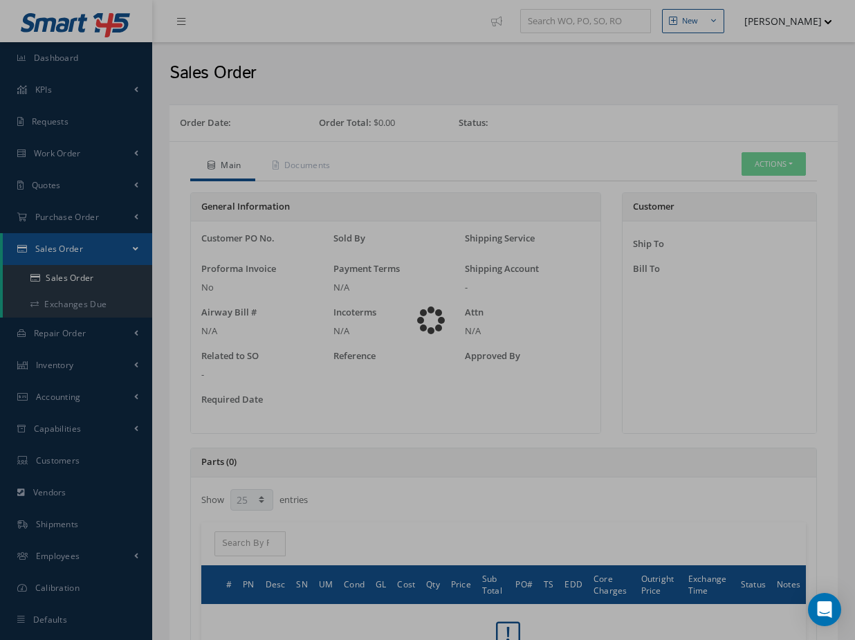
select select "25"
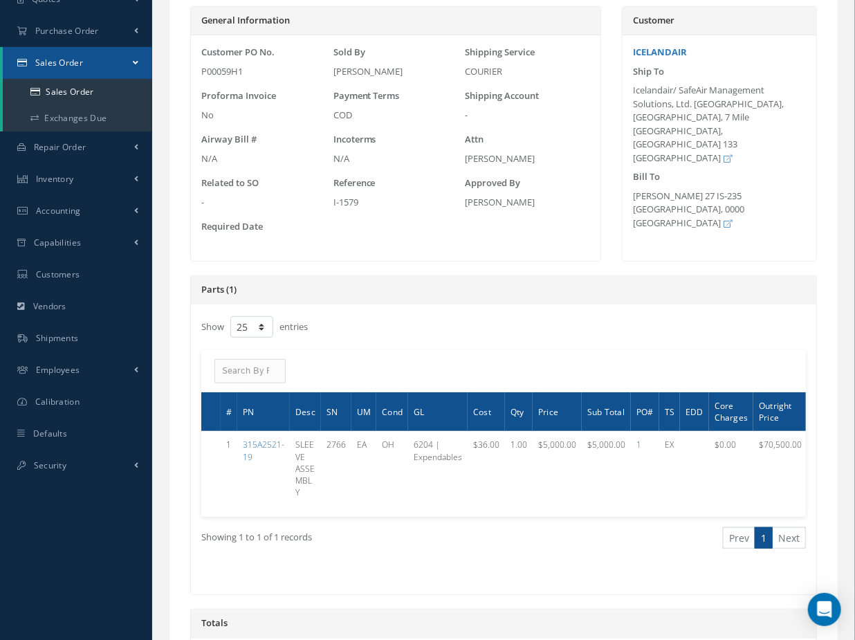
scroll to position [188, 0]
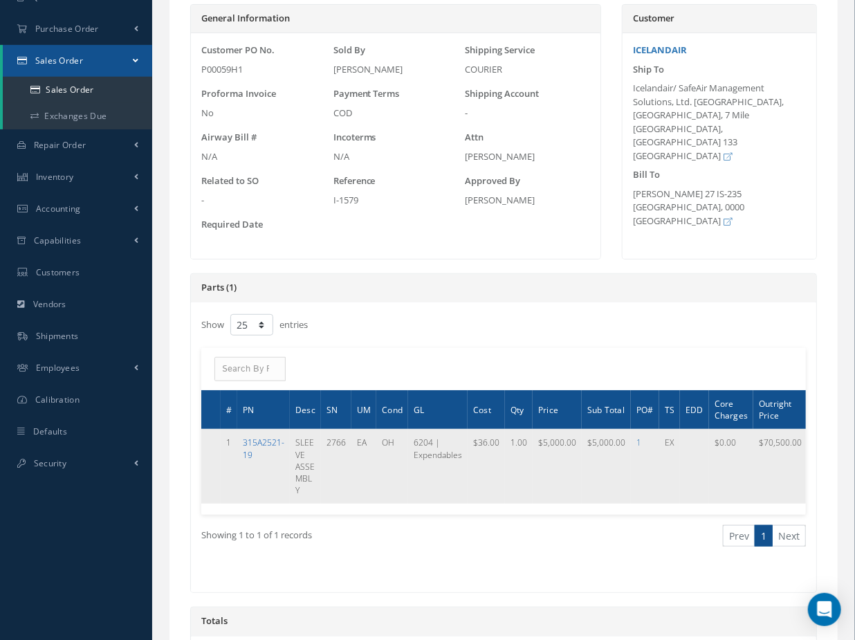
click at [261, 441] on link "315A2521-19" at bounding box center [263, 448] width 41 height 24
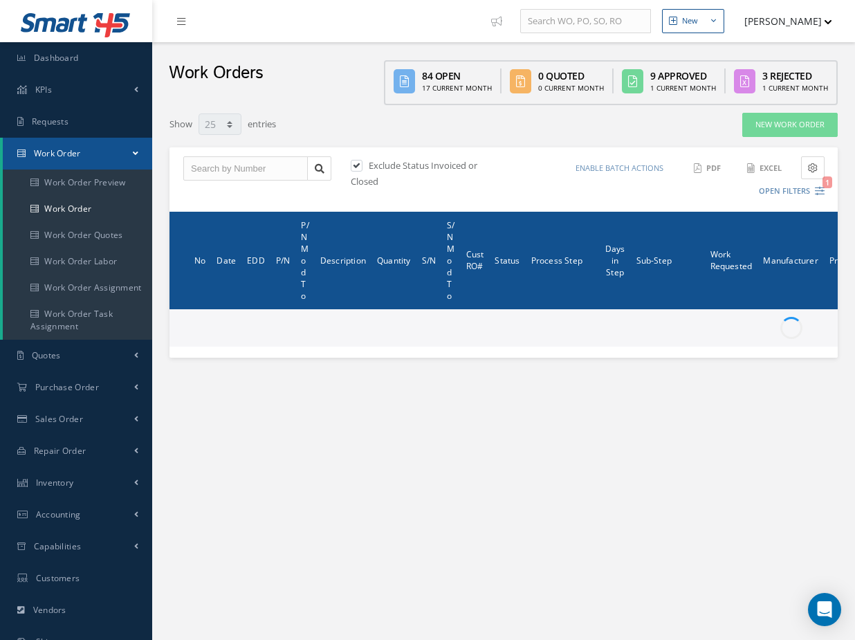
select select "25"
click at [233, 165] on input "text" at bounding box center [245, 168] width 124 height 25
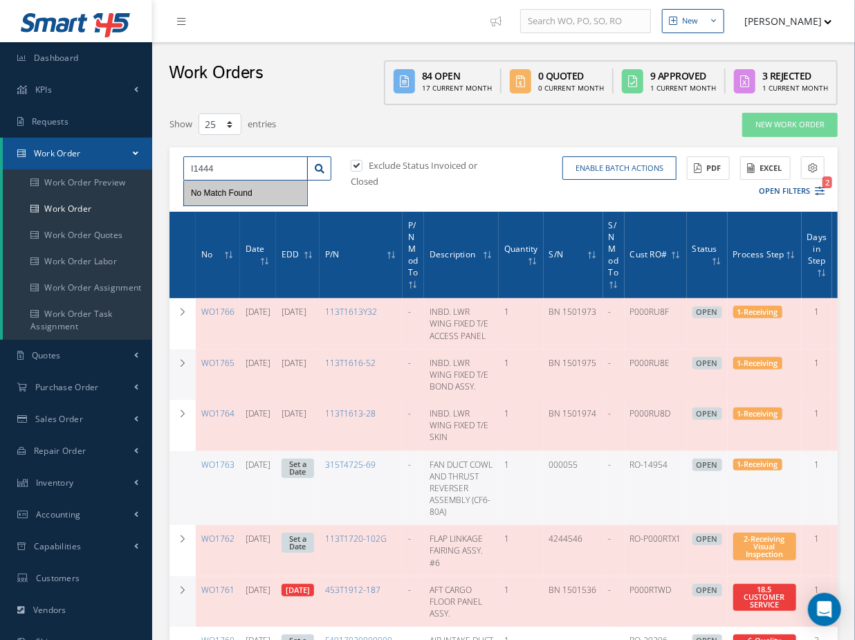
type input "I1444"
click at [355, 169] on div "Exclude Status Invoiced or Closed" at bounding box center [426, 174] width 156 height 30
click at [362, 161] on label at bounding box center [363, 165] width 3 height 12
click at [355, 162] on input "checkbox" at bounding box center [355, 166] width 9 height 9
checkbox input "false"
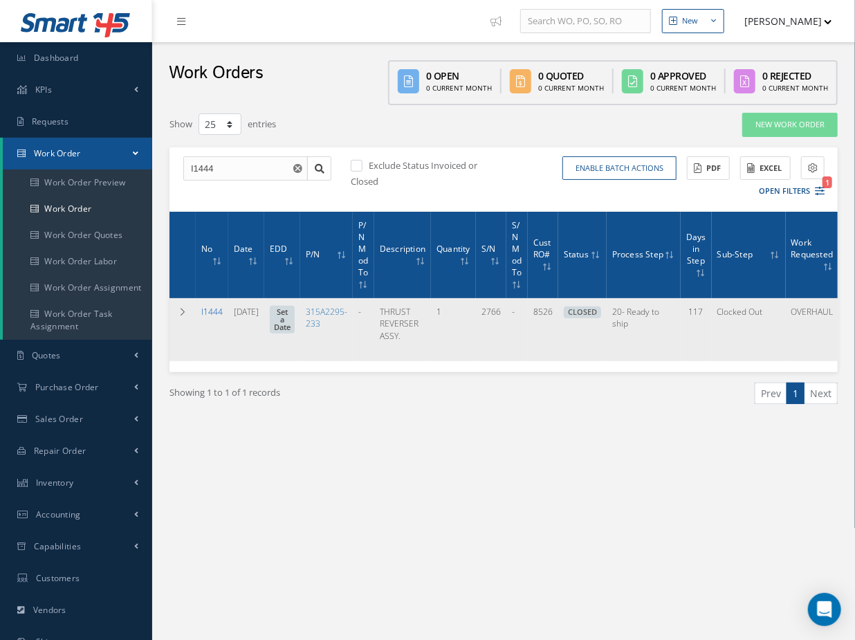
click at [207, 310] on link "I1444" at bounding box center [211, 312] width 21 height 12
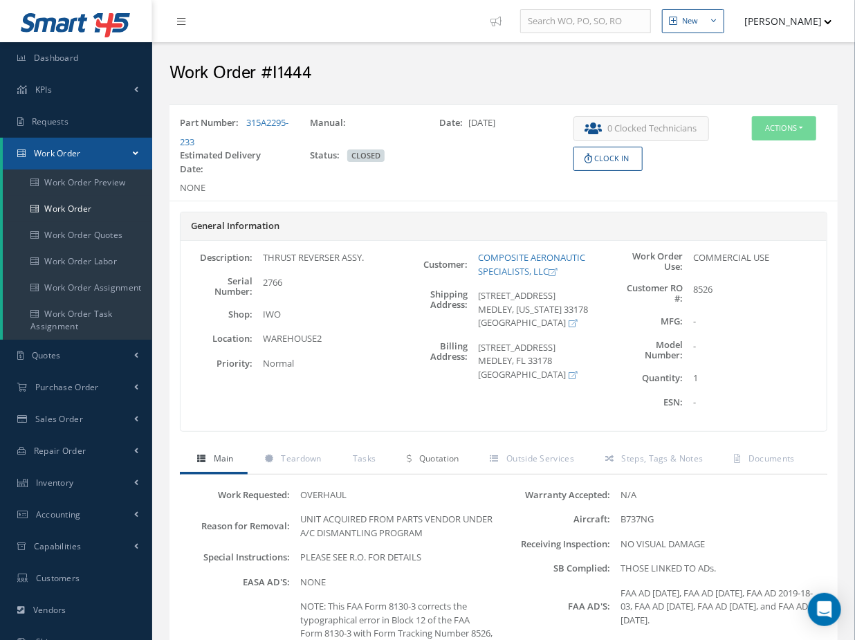
click at [458, 456] on span "Quotation" at bounding box center [439, 458] width 40 height 12
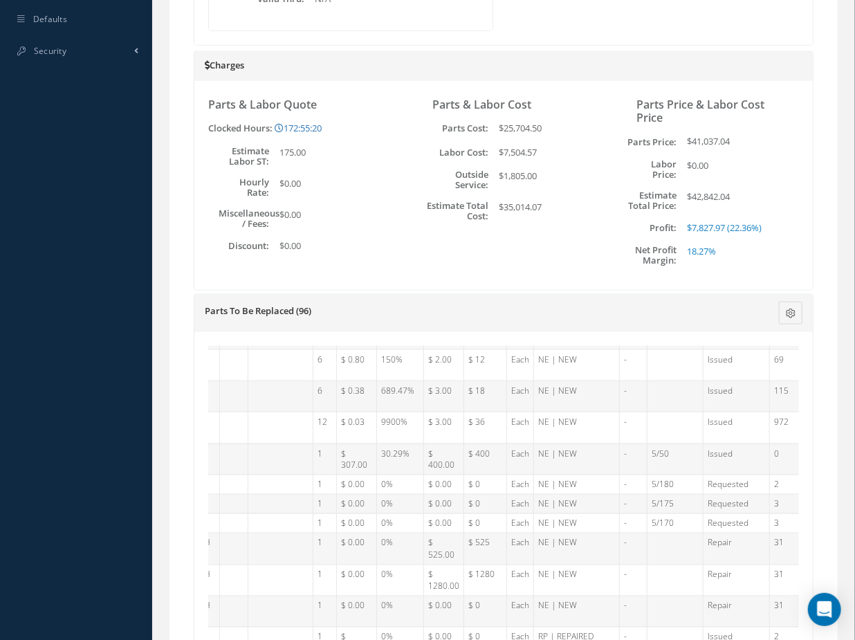
scroll to position [1086, 0]
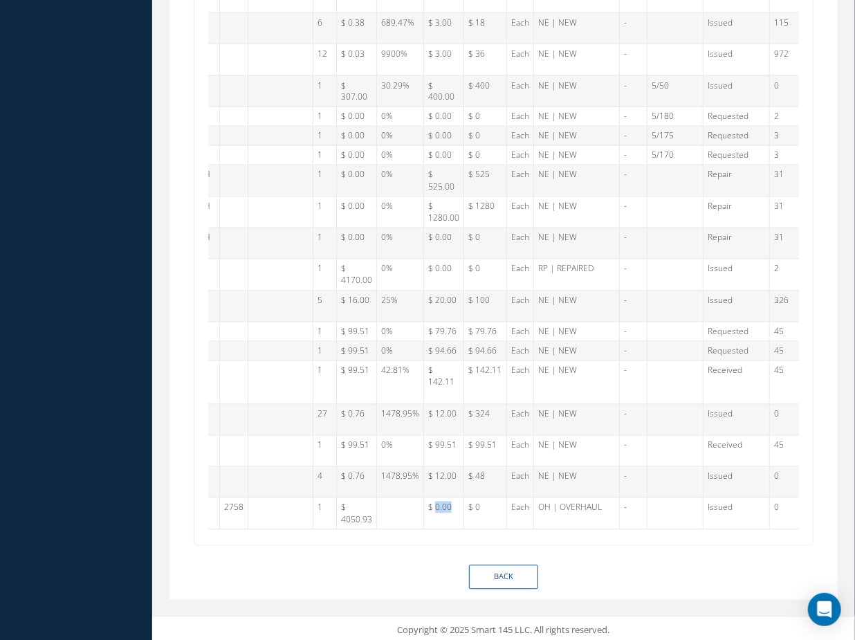
drag, startPoint x: 430, startPoint y: 487, endPoint x: 456, endPoint y: 492, distance: 26.7
click at [456, 498] on td "$ 0.00" at bounding box center [444, 513] width 40 height 31
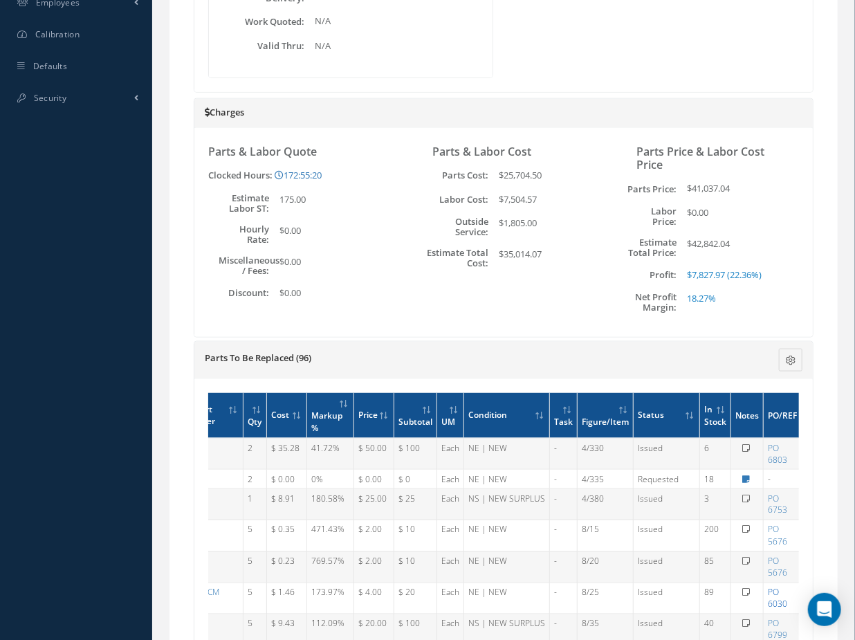
scroll to position [645, 0]
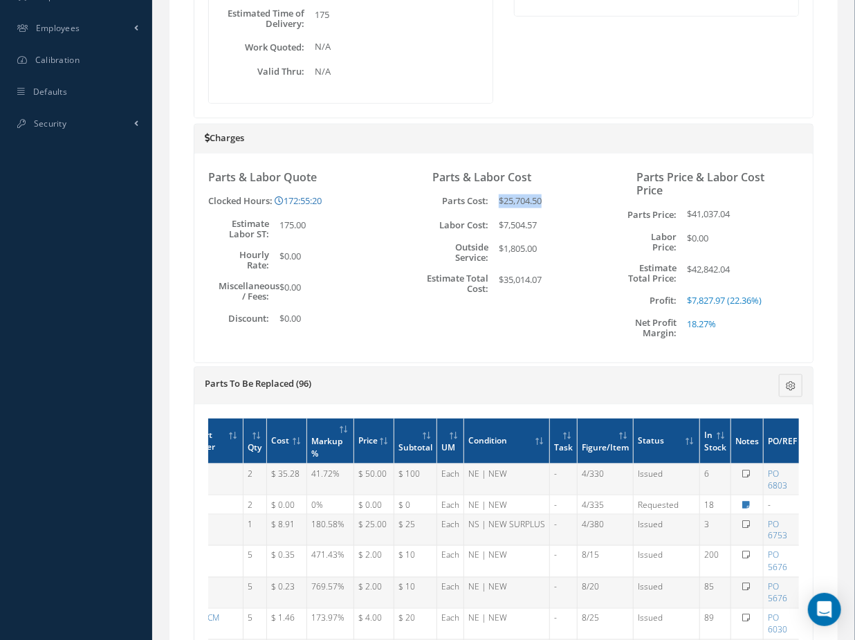
drag, startPoint x: 543, startPoint y: 201, endPoint x: 490, endPoint y: 195, distance: 52.9
click at [490, 195] on div "$25,704.50" at bounding box center [541, 201] width 106 height 14
drag, startPoint x: 723, startPoint y: 324, endPoint x: 680, endPoint y: 314, distance: 43.3
click at [680, 317] on div "18.27%" at bounding box center [730, 327] width 106 height 21
click at [579, 257] on div "$1,805.00" at bounding box center [541, 252] width 106 height 21
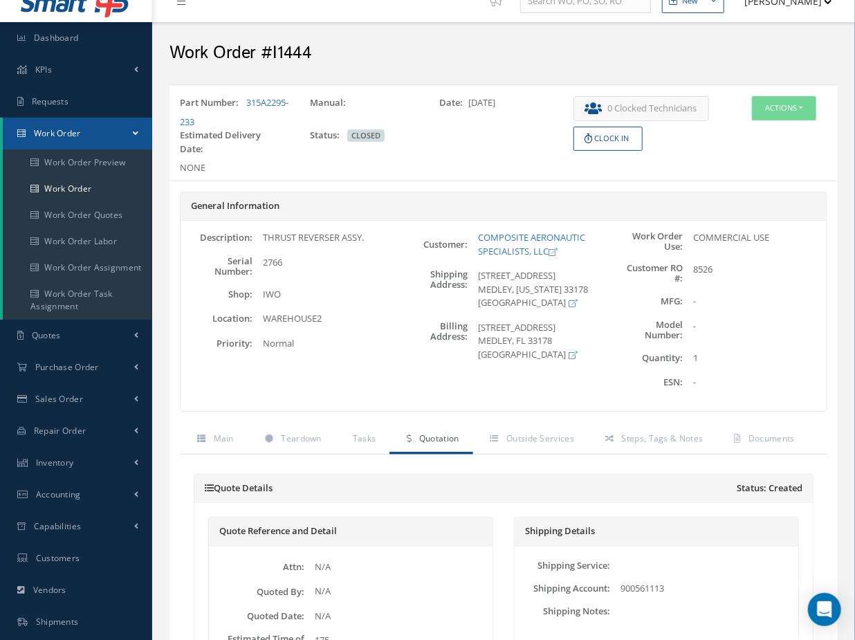
scroll to position [17, 0]
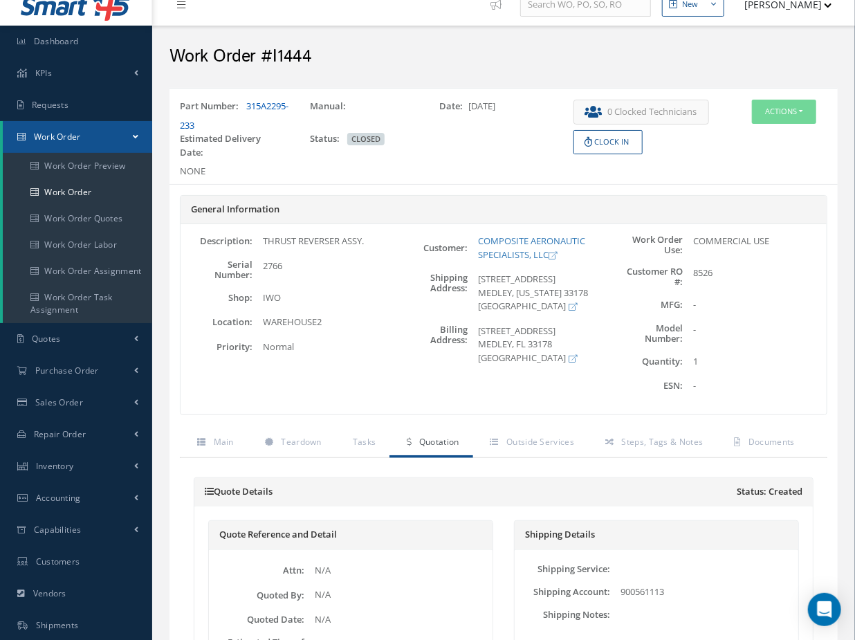
click at [227, 120] on link "315A2295-233" at bounding box center [234, 116] width 109 height 32
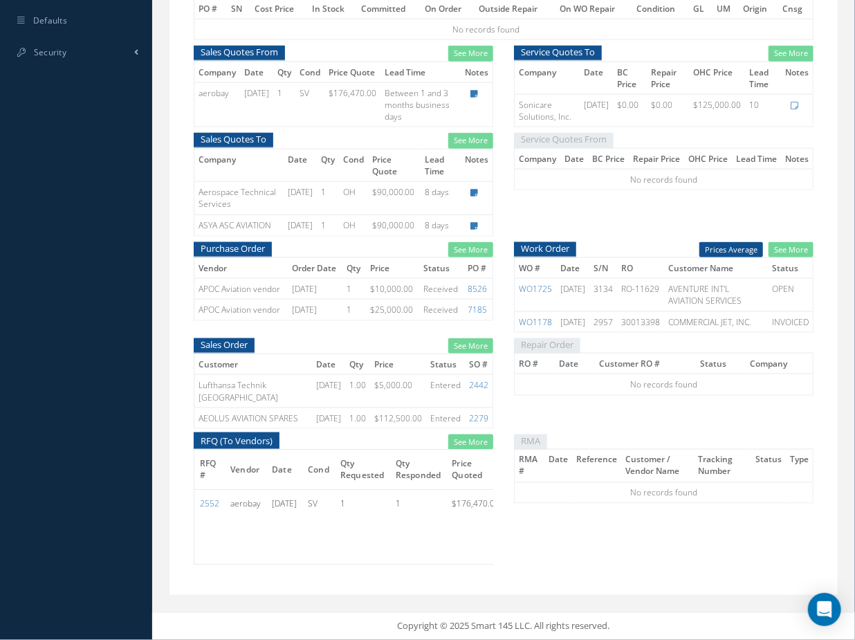
scroll to position [817, 0]
click at [481, 379] on link "2442" at bounding box center [478, 385] width 19 height 12
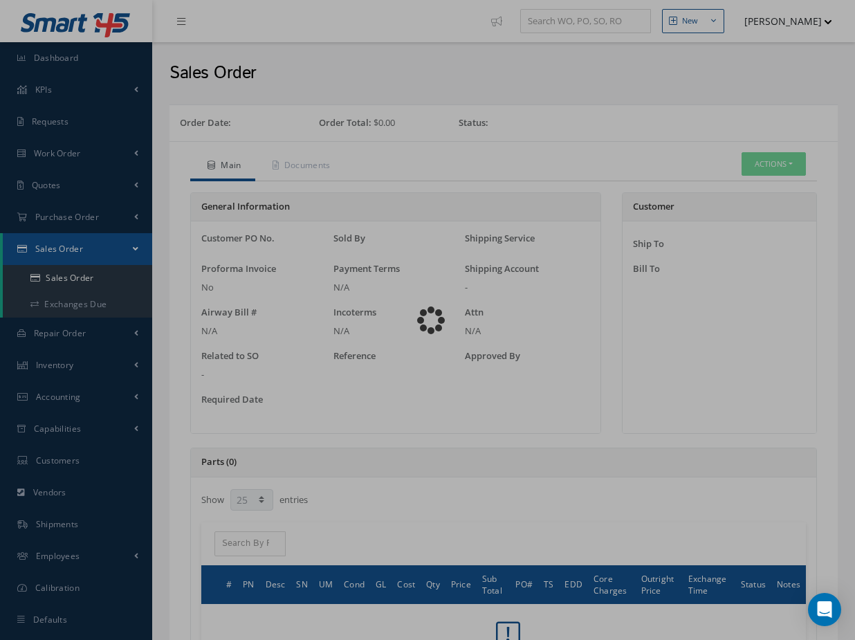
select select "25"
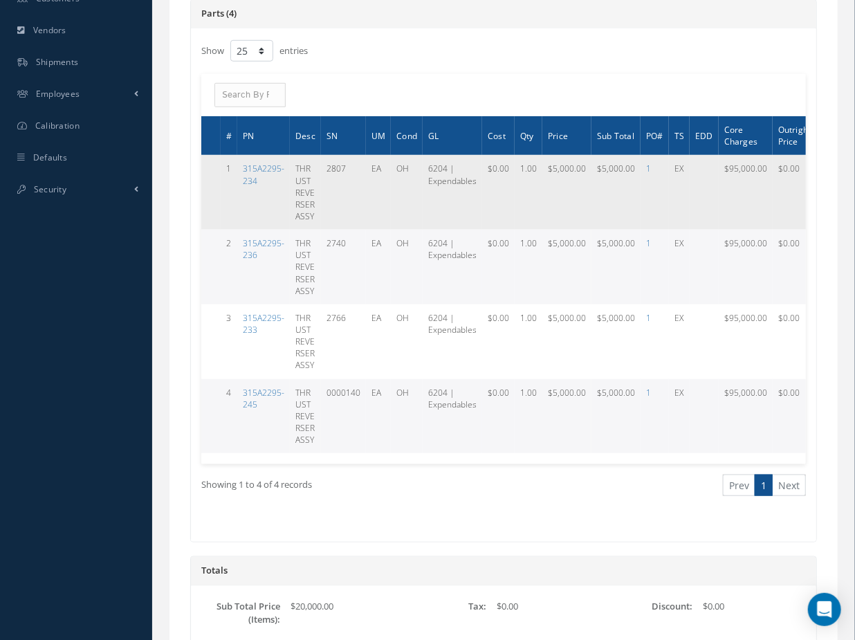
scroll to position [503, 0]
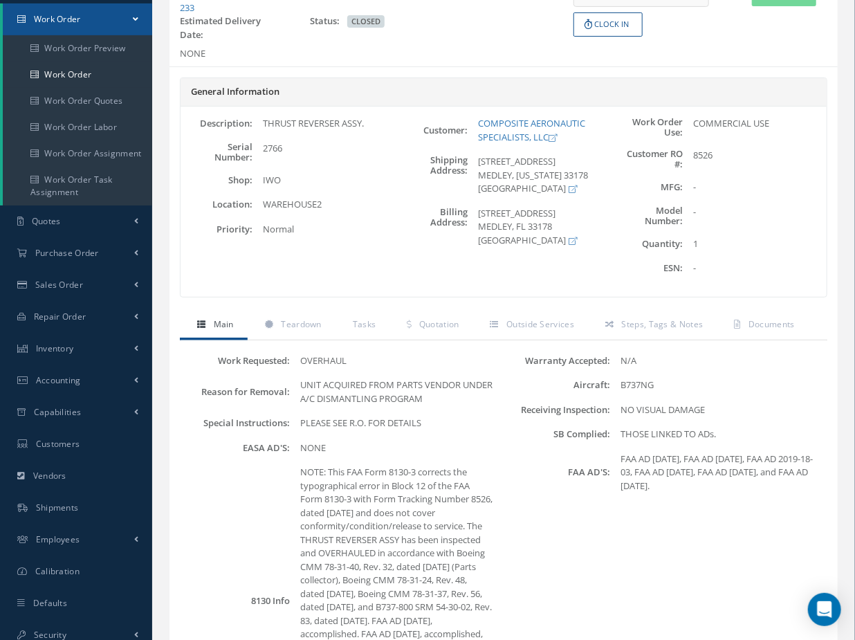
scroll to position [142, 0]
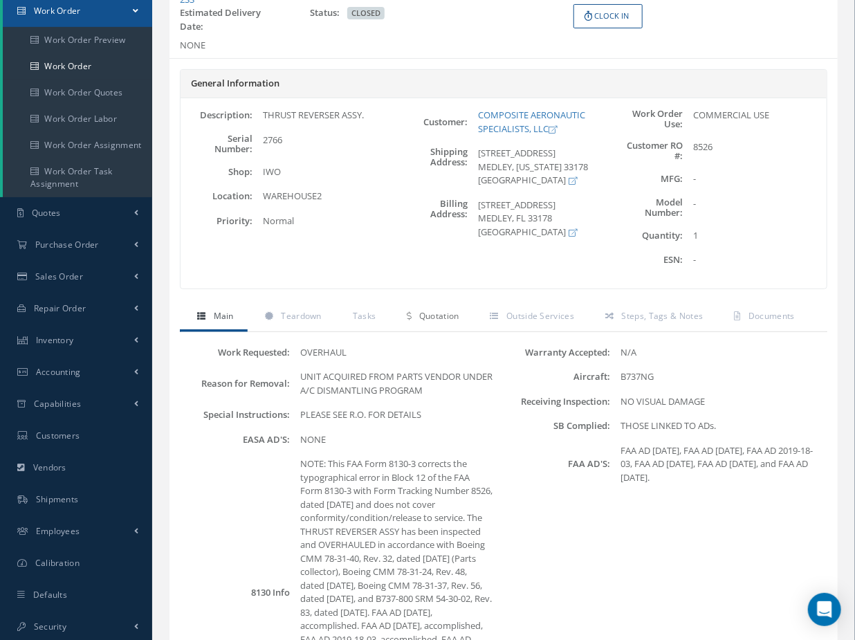
click at [424, 317] on span "Quotation" at bounding box center [439, 316] width 40 height 12
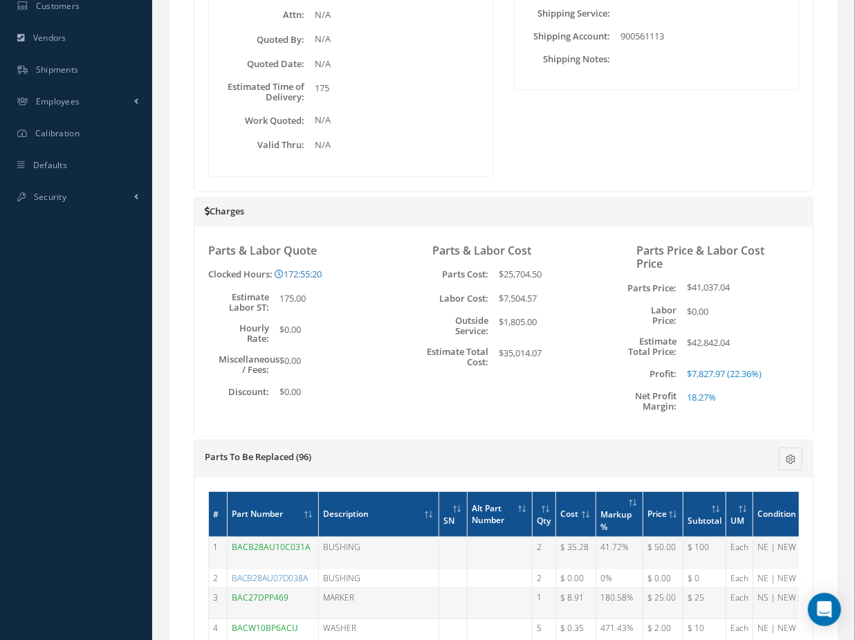
scroll to position [582, 0]
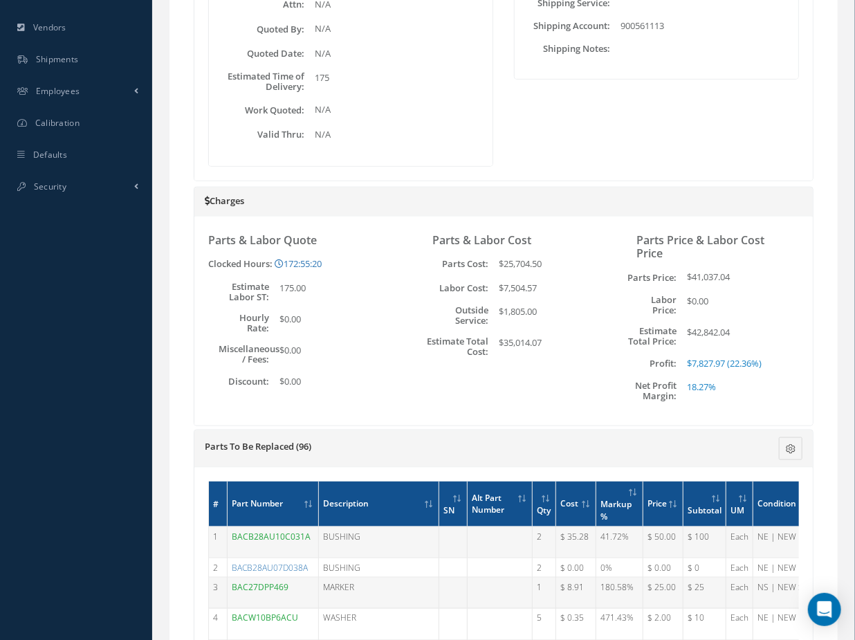
click at [342, 419] on div "Parts & Labor Quote Clocked Hours: 172:55:20 Loading… Labor Hours for Work Orde…" at bounding box center [503, 320] width 618 height 209
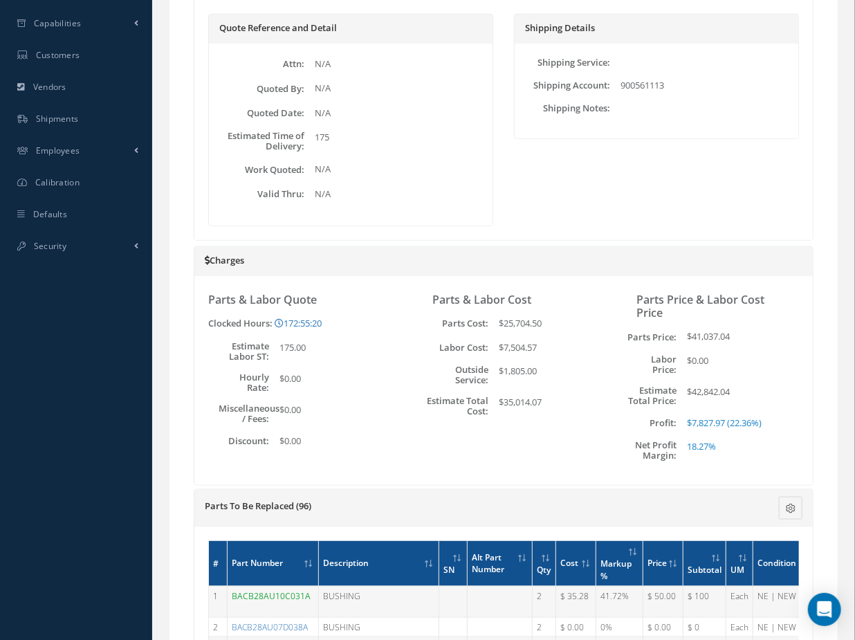
scroll to position [691, 0]
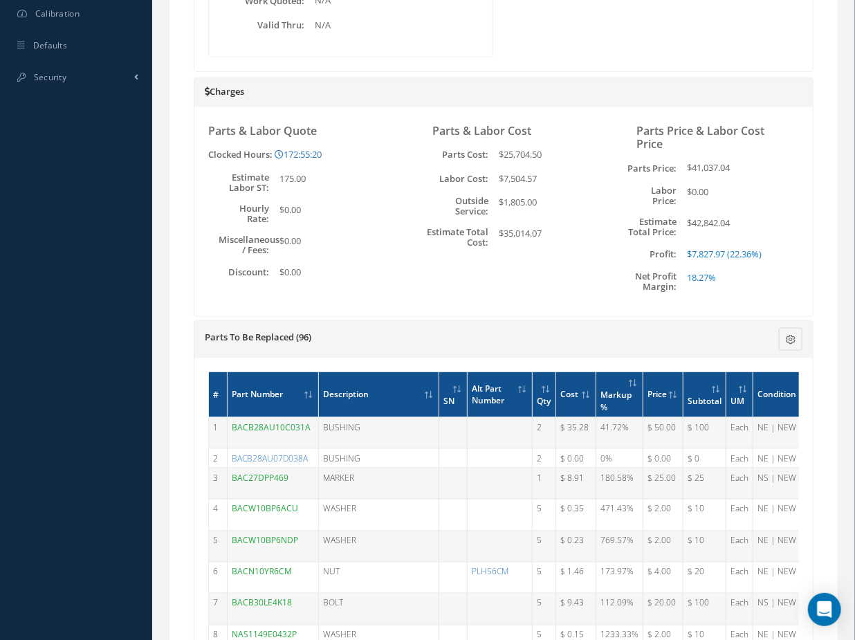
drag, startPoint x: 736, startPoint y: 221, endPoint x: 682, endPoint y: 220, distance: 54.0
click at [682, 220] on div "$42,842.04" at bounding box center [730, 226] width 106 height 21
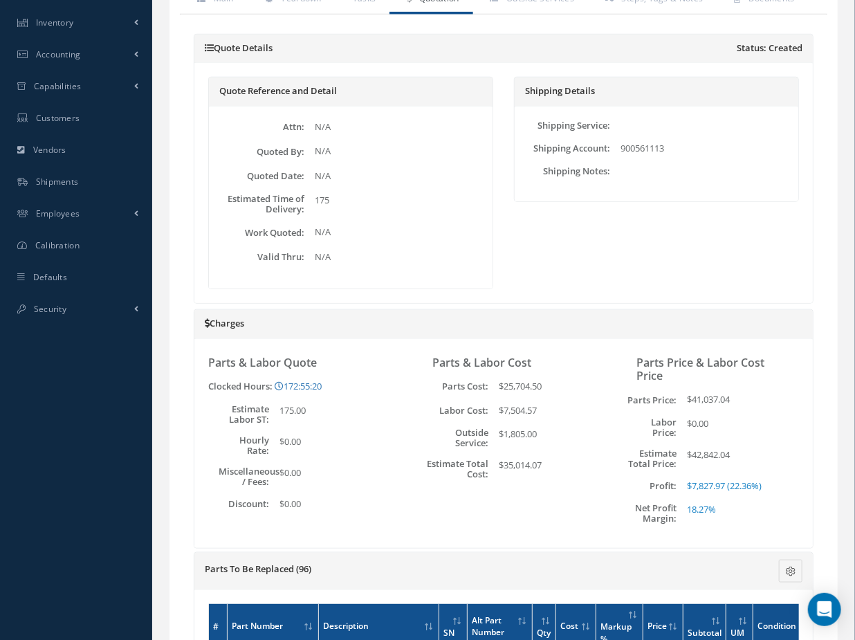
scroll to position [440, 0]
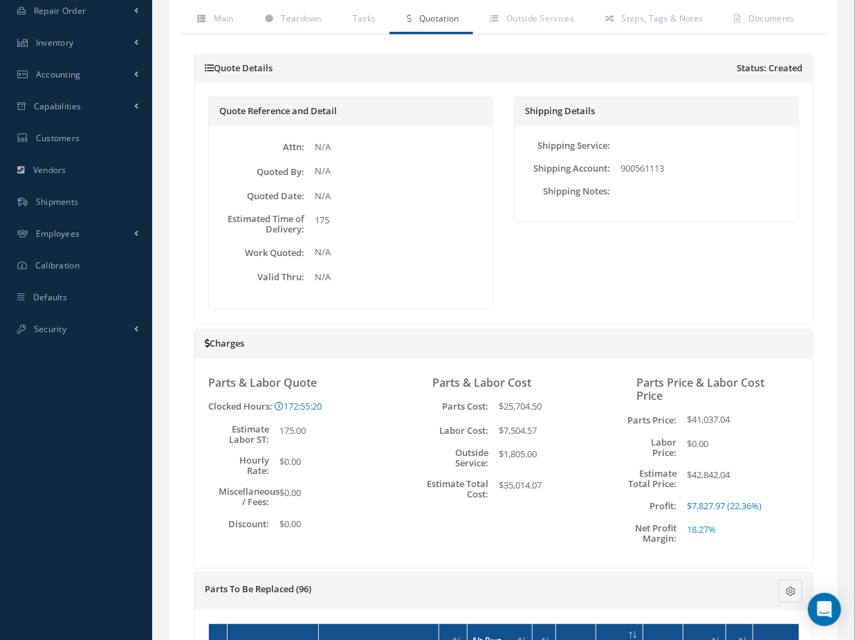
drag, startPoint x: 322, startPoint y: 224, endPoint x: 254, endPoint y: 225, distance: 67.1
click at [221, 226] on div "Estimated Time of Delivery: 175" at bounding box center [350, 224] width 277 height 21
drag, startPoint x: 332, startPoint y: 221, endPoint x: 215, endPoint y: 219, distance: 116.9
click at [215, 219] on div "Estimated Time of Delivery: 175" at bounding box center [350, 224] width 277 height 21
drag, startPoint x: 283, startPoint y: 434, endPoint x: 234, endPoint y: 426, distance: 49.7
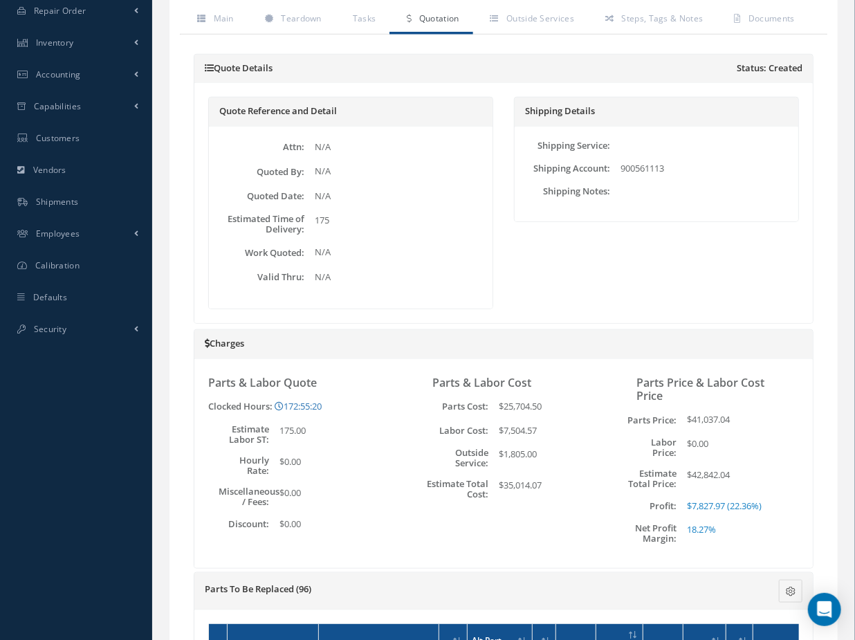
click at [234, 426] on div "Estimate Labor ST: 175.00" at bounding box center [299, 434] width 183 height 21
click at [309, 429] on div "175.00" at bounding box center [322, 434] width 106 height 21
drag, startPoint x: 324, startPoint y: 428, endPoint x: 229, endPoint y: 427, distance: 95.4
click at [229, 427] on div "Estimate Labor ST: 175.00" at bounding box center [299, 434] width 183 height 21
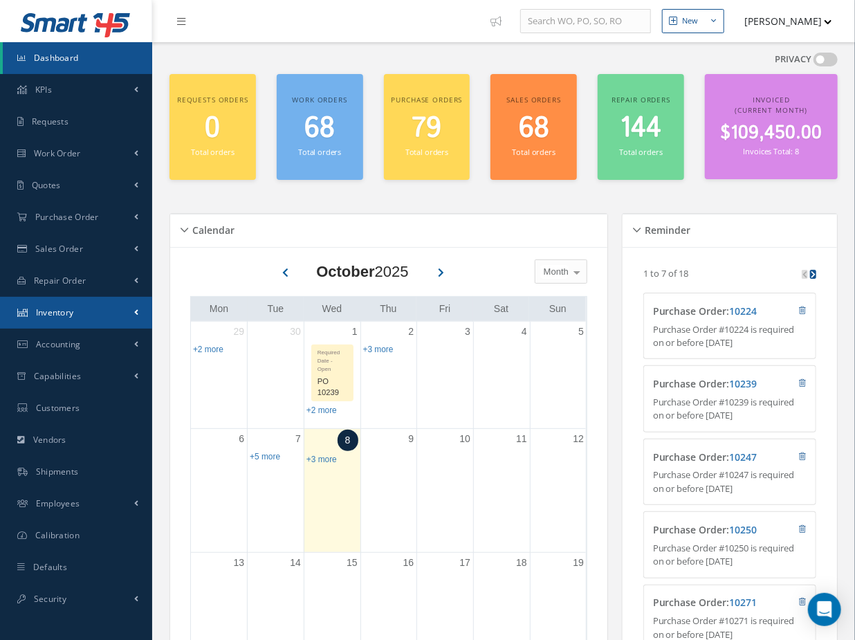
click at [92, 318] on link "Inventory" at bounding box center [76, 313] width 152 height 32
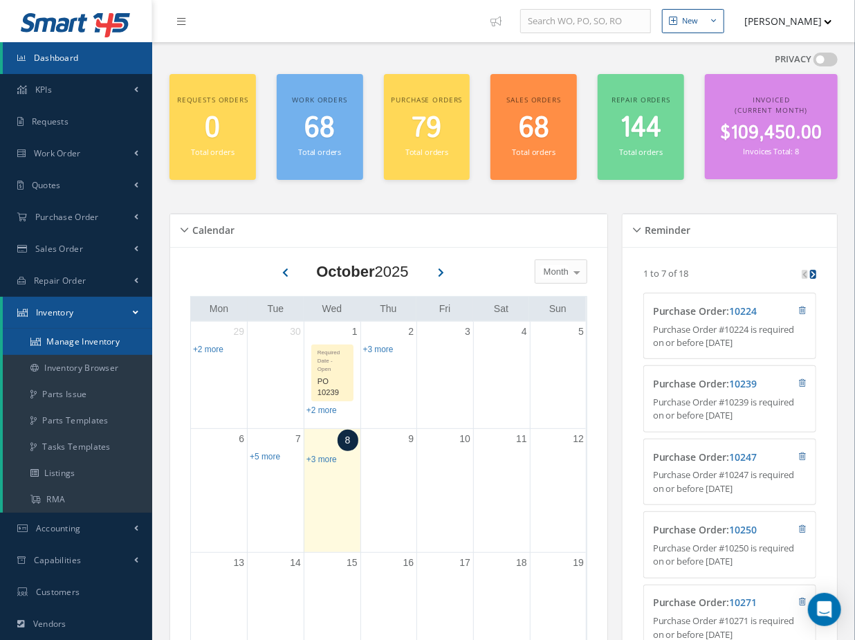
click at [102, 344] on link "Manage Inventory" at bounding box center [77, 341] width 149 height 26
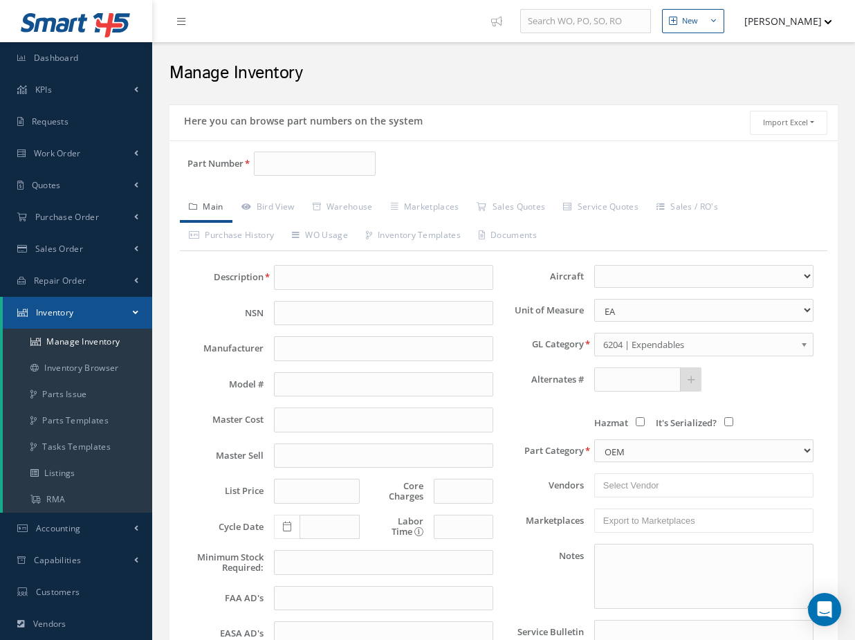
type input "[PHONE_NUMBER]"
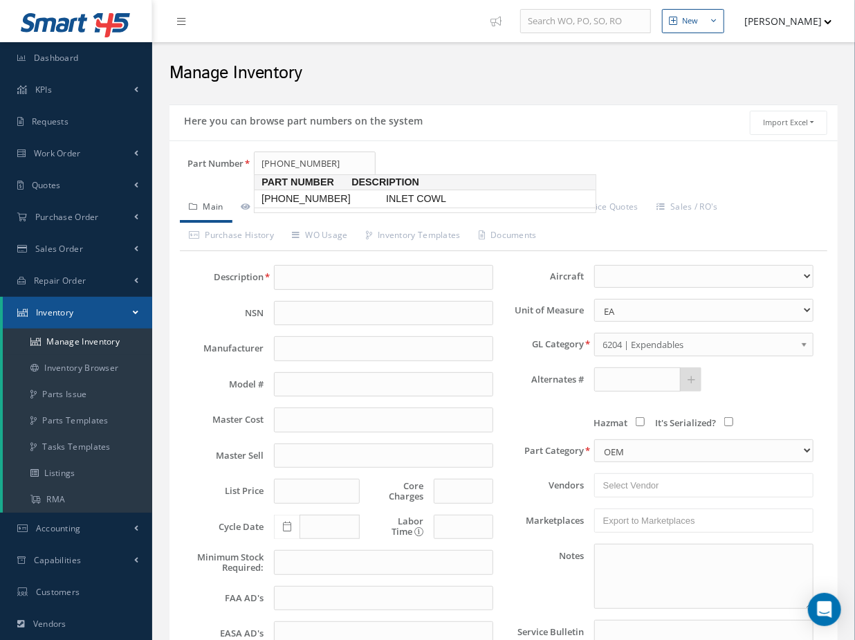
click at [300, 199] on span "[PHONE_NUMBER]" at bounding box center [321, 199] width 124 height 15
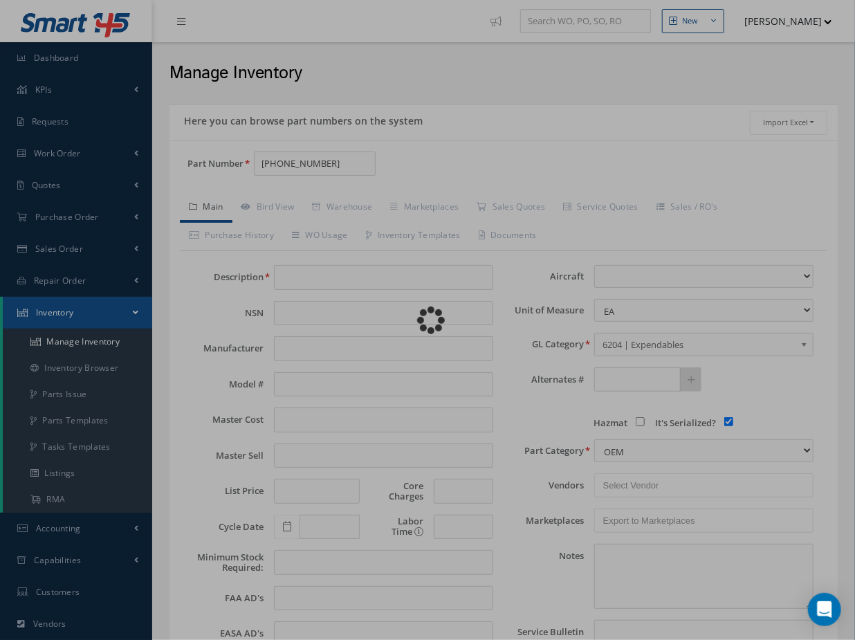
type input "INLET COWL"
type input "0.00"
select select
checkbox input "true"
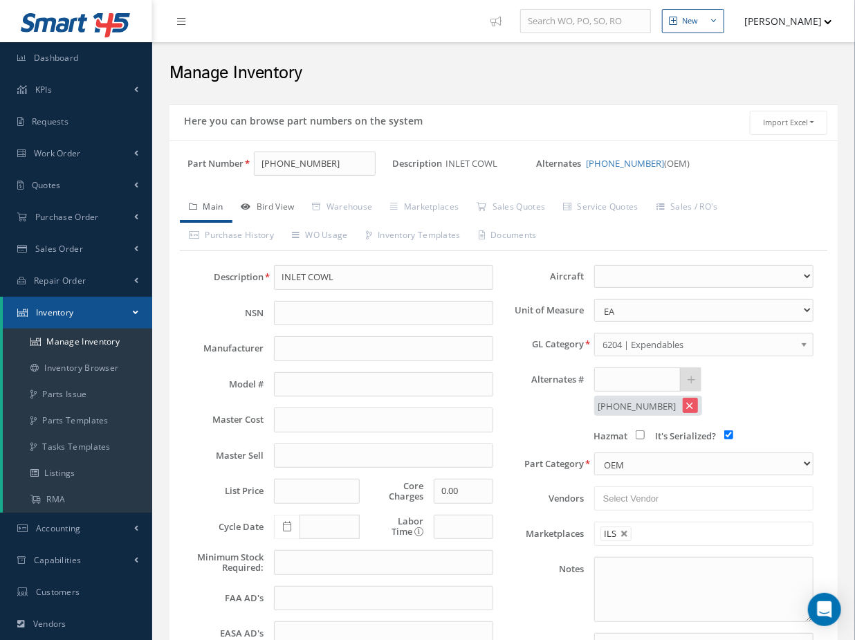
drag, startPoint x: 292, startPoint y: 205, endPoint x: 326, endPoint y: 235, distance: 45.5
click at [292, 205] on link "Bird View" at bounding box center [267, 208] width 71 height 29
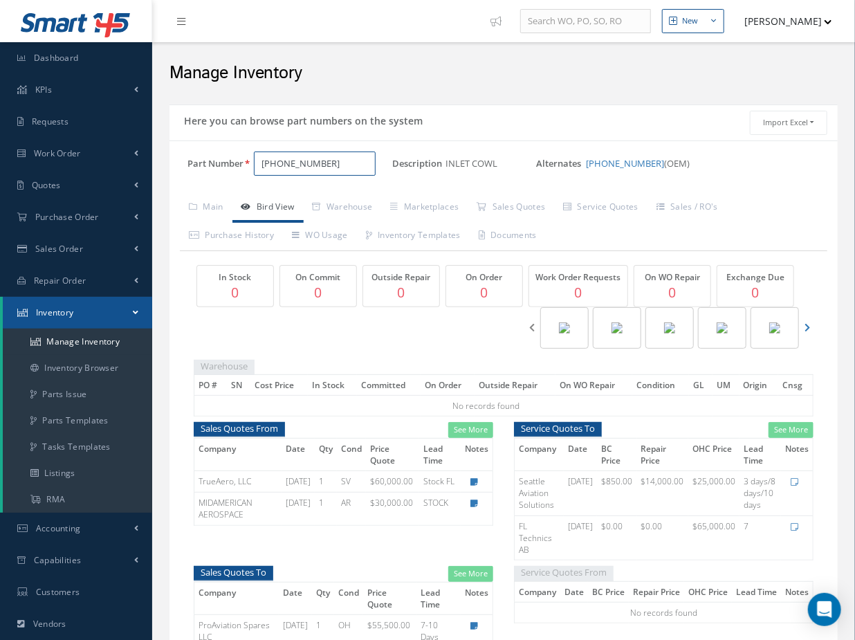
drag, startPoint x: 293, startPoint y: 171, endPoint x: 306, endPoint y: 171, distance: 12.5
click at [295, 171] on input "314-2100-3" at bounding box center [315, 163] width 122 height 25
drag, startPoint x: 323, startPoint y: 168, endPoint x: 183, endPoint y: 151, distance: 141.3
click at [183, 151] on div "Part Number 314-2100-3" at bounding box center [280, 163] width 223 height 25
paste input "D5528000303800"
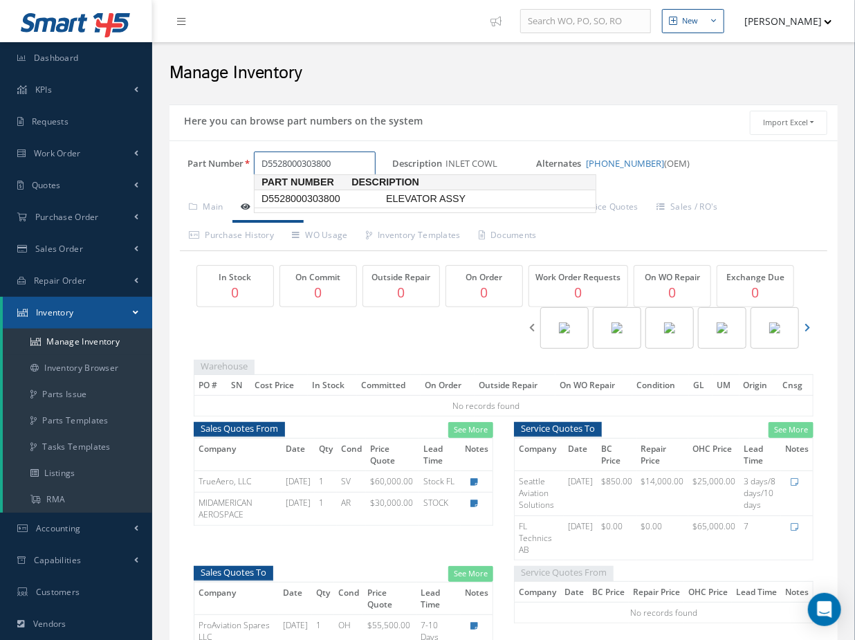
click at [361, 206] on link "D5528000303800 ELEVATOR ASSY" at bounding box center [425, 198] width 342 height 19
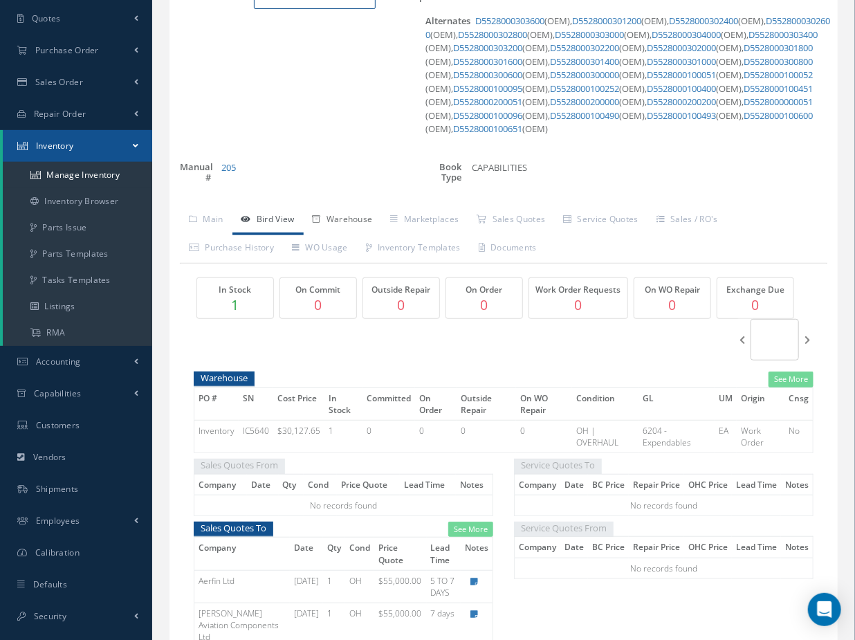
scroll to position [188, 0]
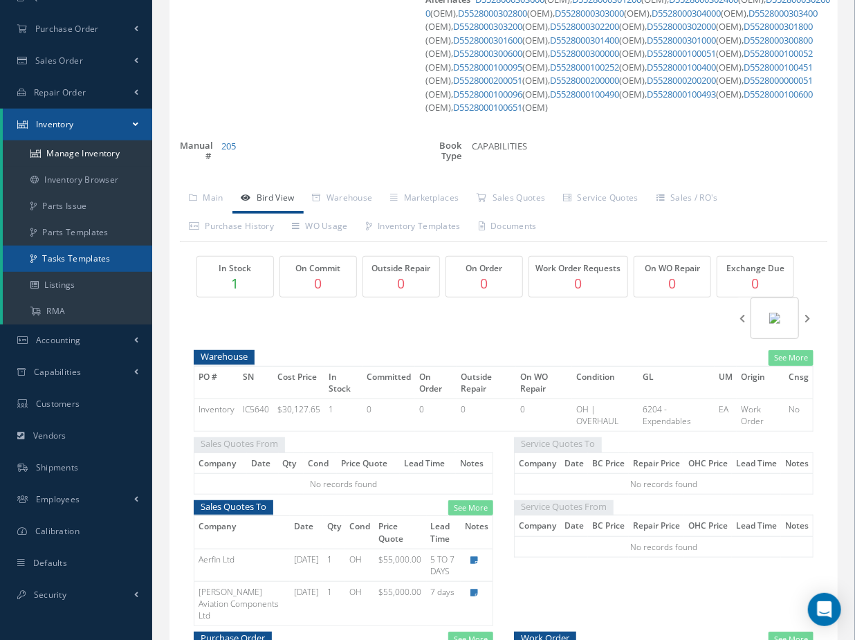
type input "D5528000303800"
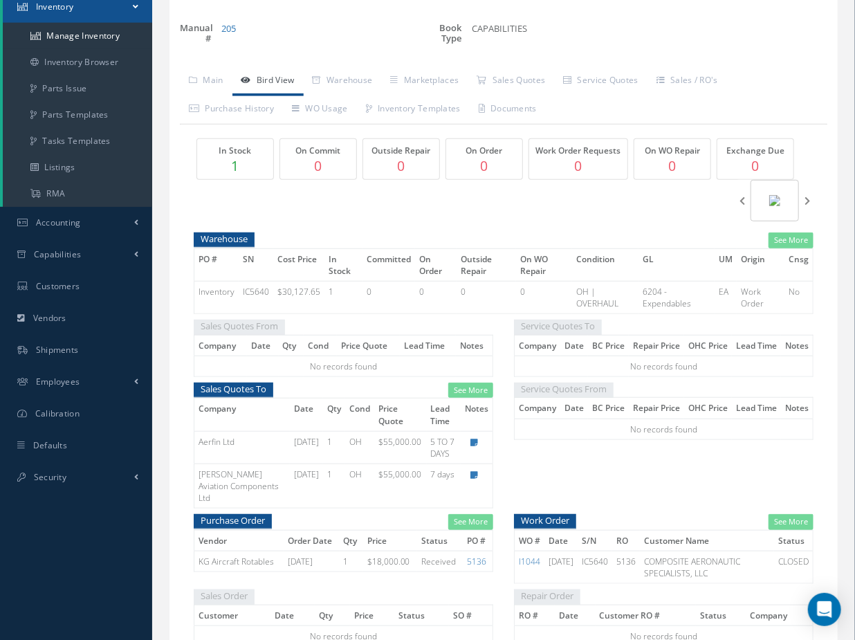
scroll to position [419, 0]
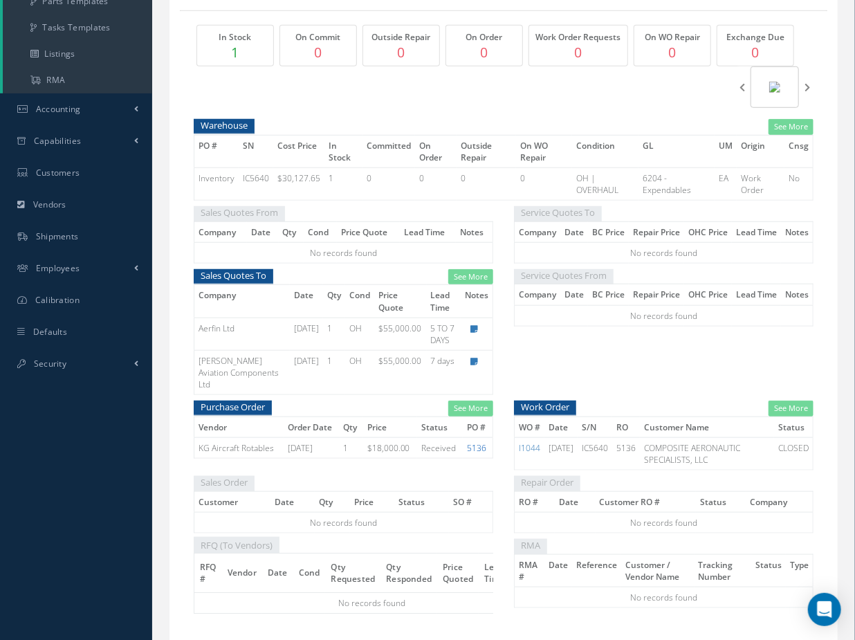
click at [474, 442] on link "5136" at bounding box center [476, 448] width 19 height 12
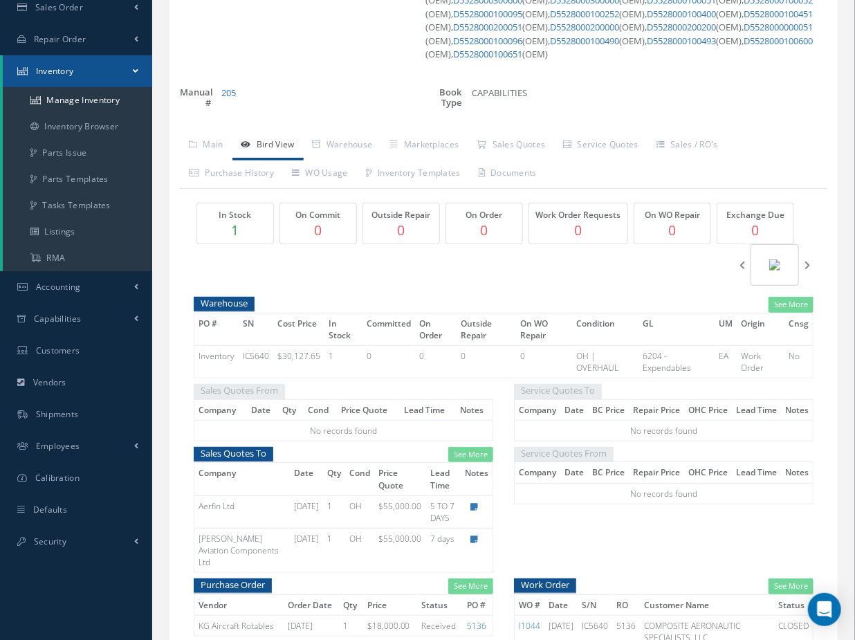
scroll to position [230, 0]
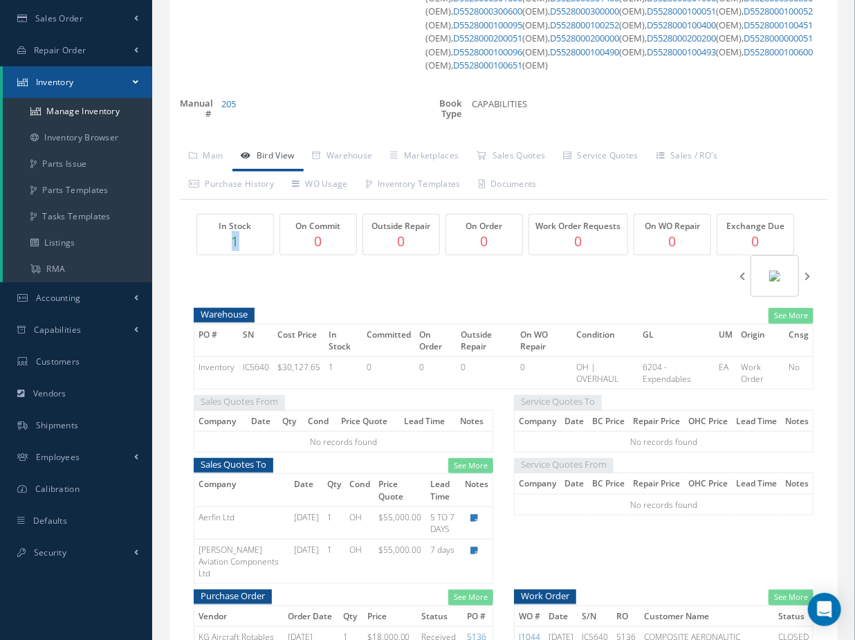
drag, startPoint x: 254, startPoint y: 241, endPoint x: 221, endPoint y: 241, distance: 33.9
click at [221, 241] on p "1" at bounding box center [235, 241] width 69 height 20
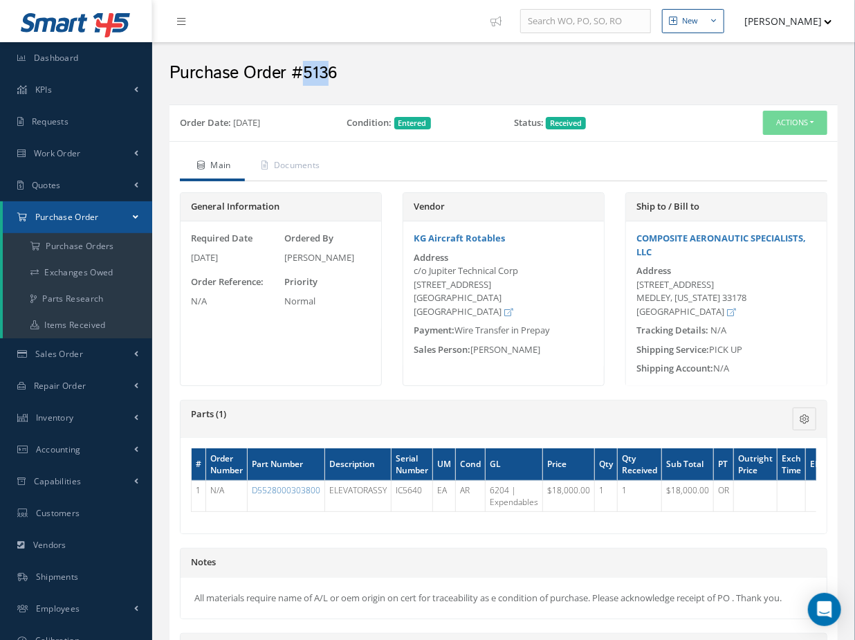
drag, startPoint x: 317, startPoint y: 69, endPoint x: 304, endPoint y: 68, distance: 12.5
click at [304, 68] on h2 "Purchase Order #5136" at bounding box center [503, 73] width 668 height 21
click at [86, 249] on a=1&status_id=2&status_id=3&status_id=5&collapsedFilters"] "Purchase Orders" at bounding box center [77, 246] width 149 height 26
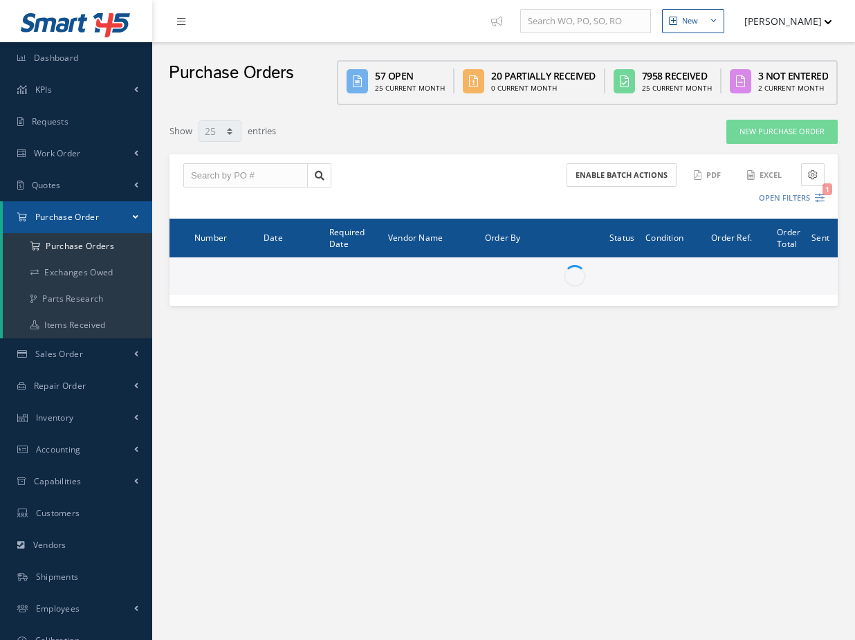
select select "25"
click at [239, 168] on input "text" at bounding box center [245, 175] width 124 height 25
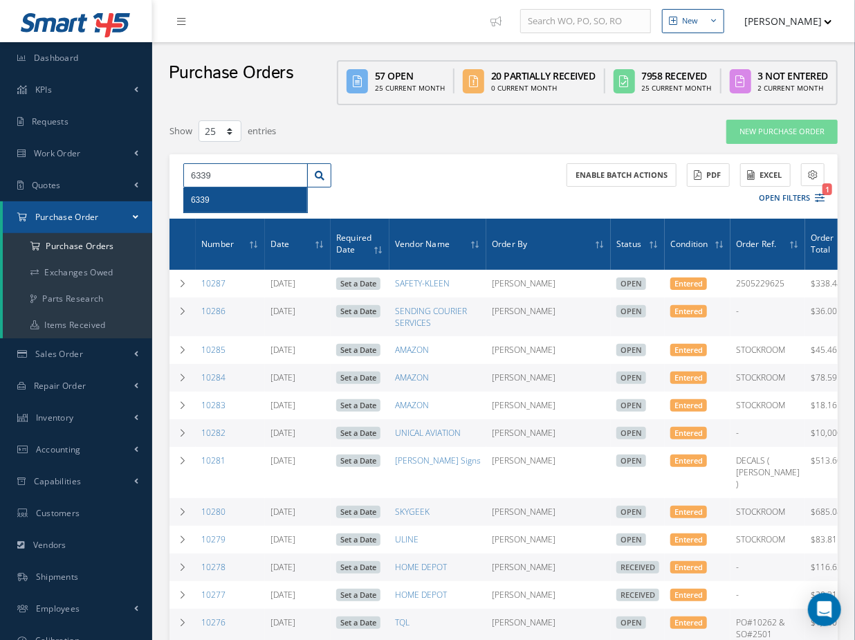
type input "6339"
click at [219, 201] on div "6339" at bounding box center [245, 200] width 109 height 14
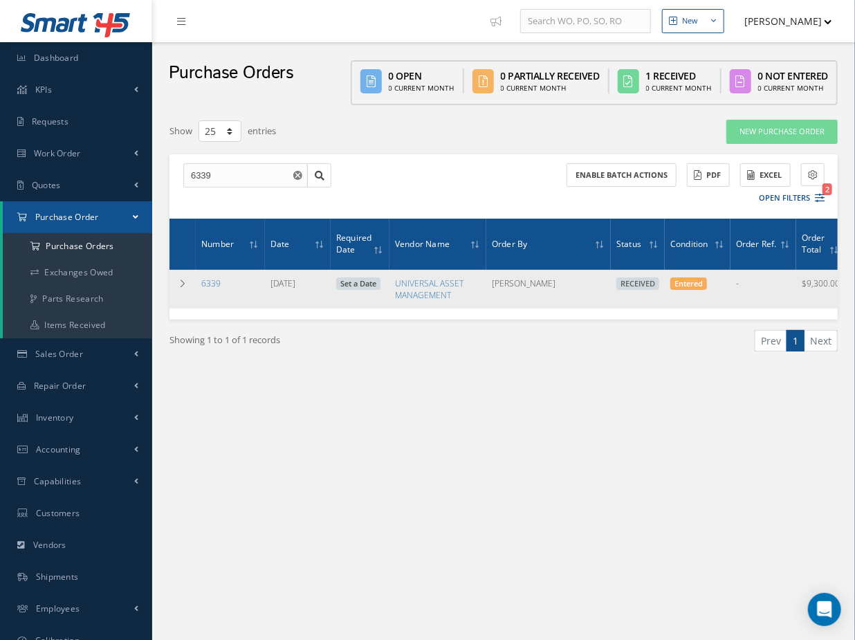
click at [198, 275] on td "6339" at bounding box center [230, 289] width 69 height 39
click at [216, 286] on link "6339" at bounding box center [210, 283] width 19 height 12
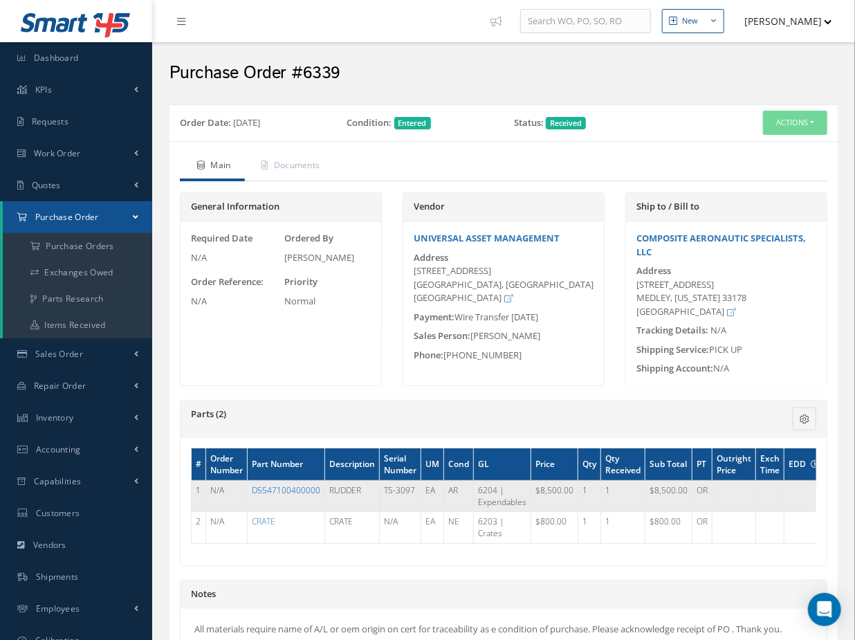
click at [302, 488] on link "D5547100400000" at bounding box center [286, 490] width 68 height 12
